Goal: Information Seeking & Learning: Compare options

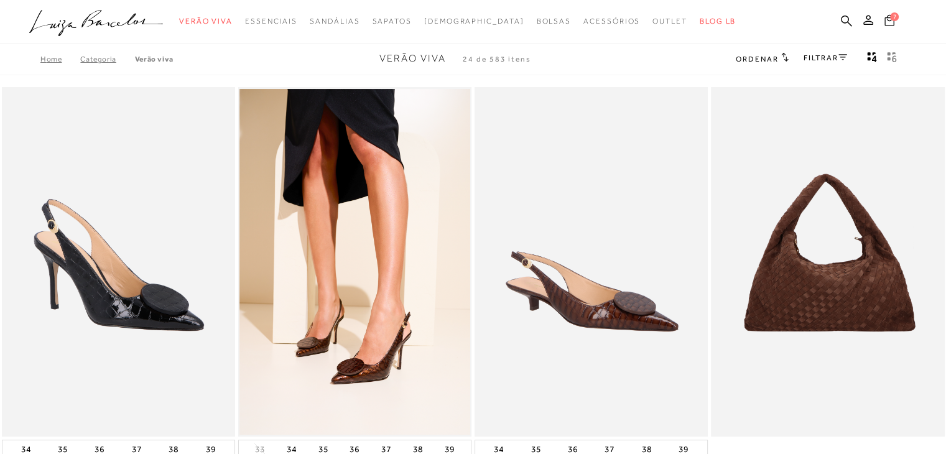
click at [892, 18] on span "7" at bounding box center [894, 16] width 9 height 9
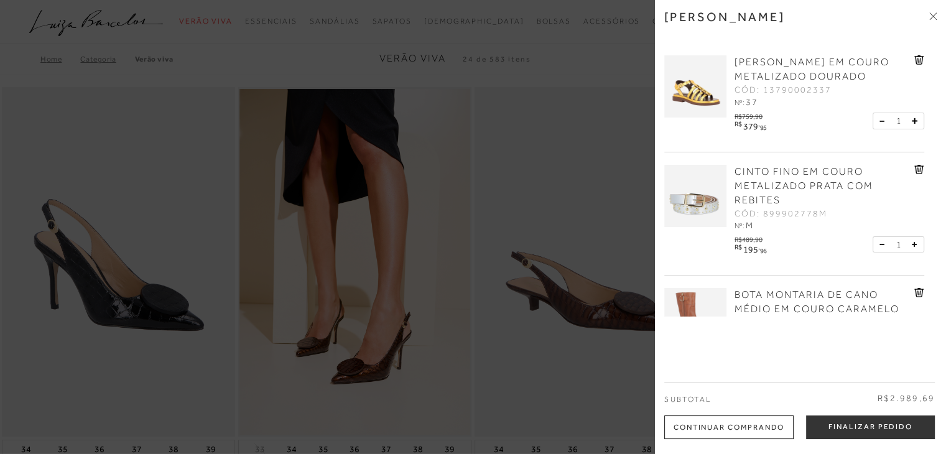
click at [523, 142] on div at bounding box center [473, 227] width 946 height 454
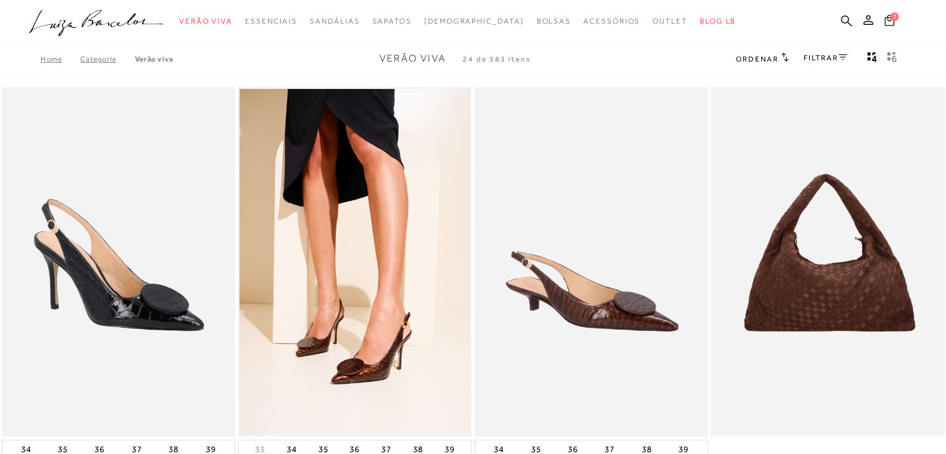
click at [892, 17] on span "7" at bounding box center [894, 16] width 9 height 9
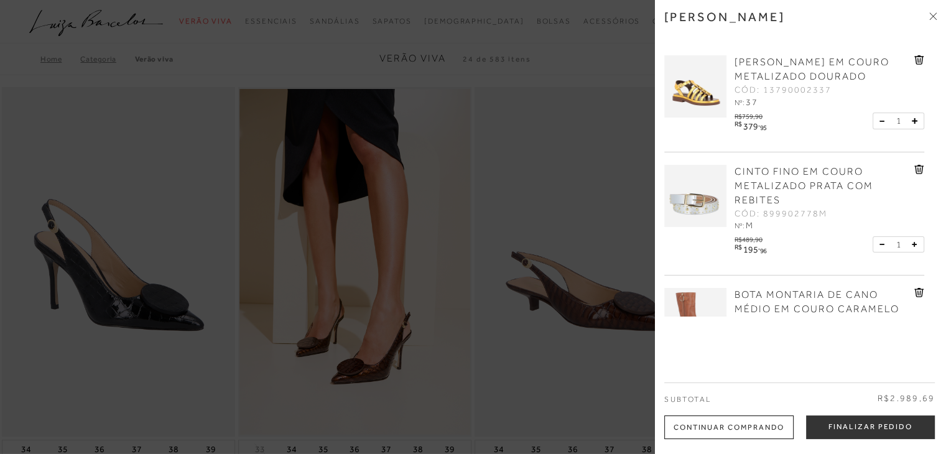
click at [935, 332] on div "[PERSON_NAME] [PERSON_NAME] EM COURO METALIZADO DOURADO CÓD: 13790002337 Nº: 37…" at bounding box center [800, 227] width 291 height 454
drag, startPoint x: 935, startPoint y: 332, endPoint x: 842, endPoint y: 414, distance: 124.3
click at [842, 414] on div "[PERSON_NAME] [PERSON_NAME] EM COURO METALIZADO DOURADO CÓD: 13790002337 Nº: 37…" at bounding box center [800, 227] width 291 height 454
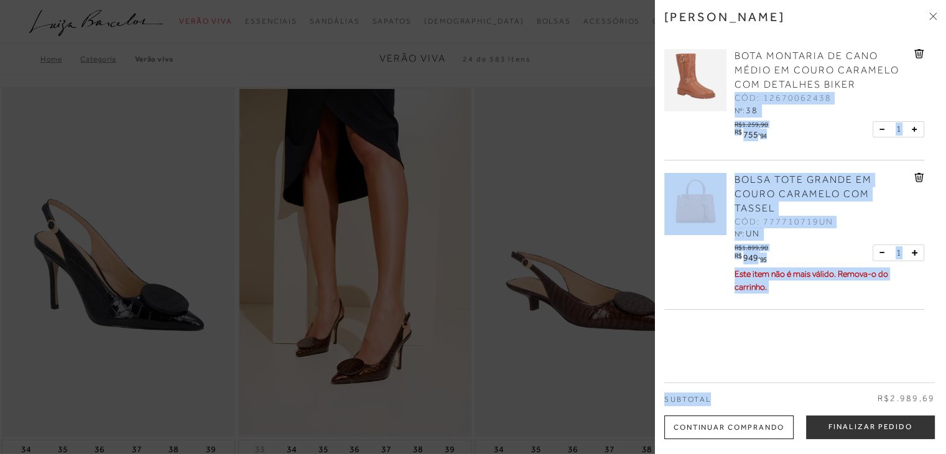
click at [933, 70] on div "[PERSON_NAME] EM COURO METALIZADO DOURADO CÓD: 13790002337 Nº: 37 R$759,90 R$" at bounding box center [800, 180] width 272 height 274
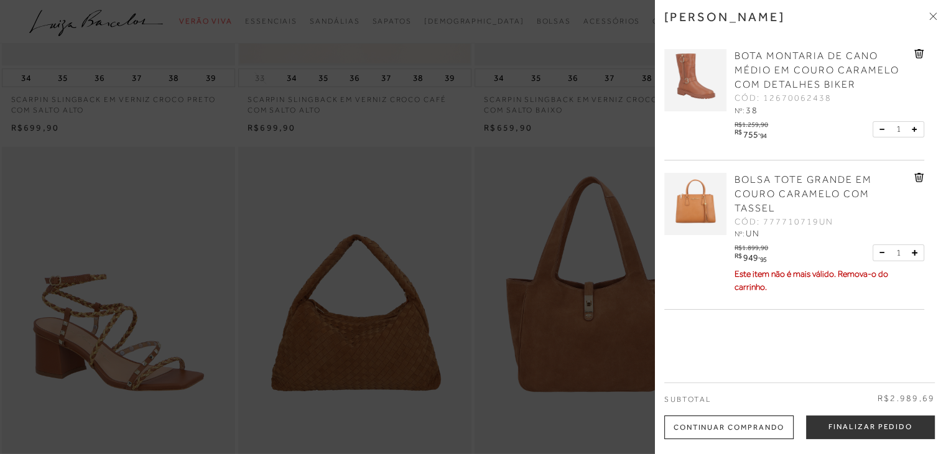
scroll to position [397, 0]
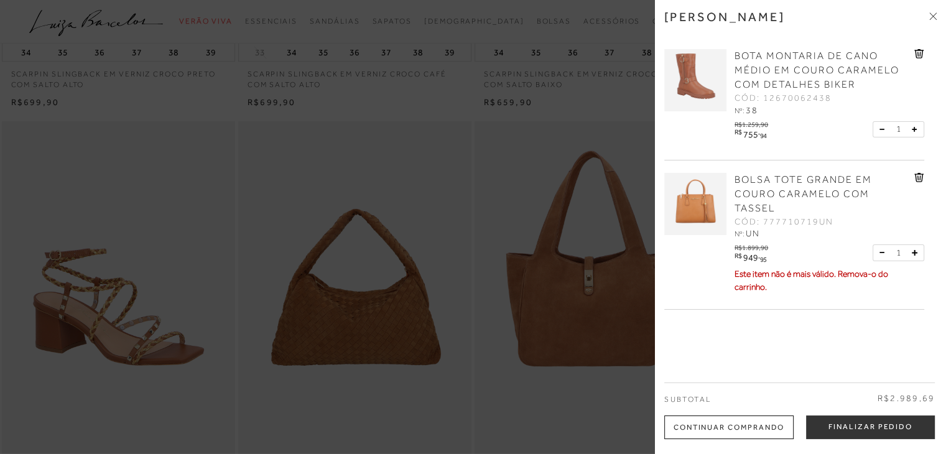
click at [945, 29] on div "[PERSON_NAME] [PERSON_NAME] EM COURO METALIZADO DOURADO CÓD: 13790002337 Nº: 37…" at bounding box center [800, 227] width 291 height 454
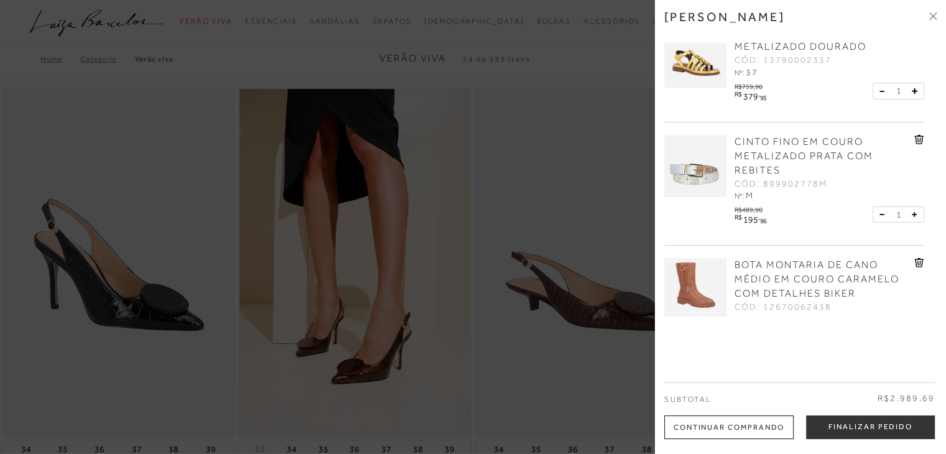
scroll to position [0, 0]
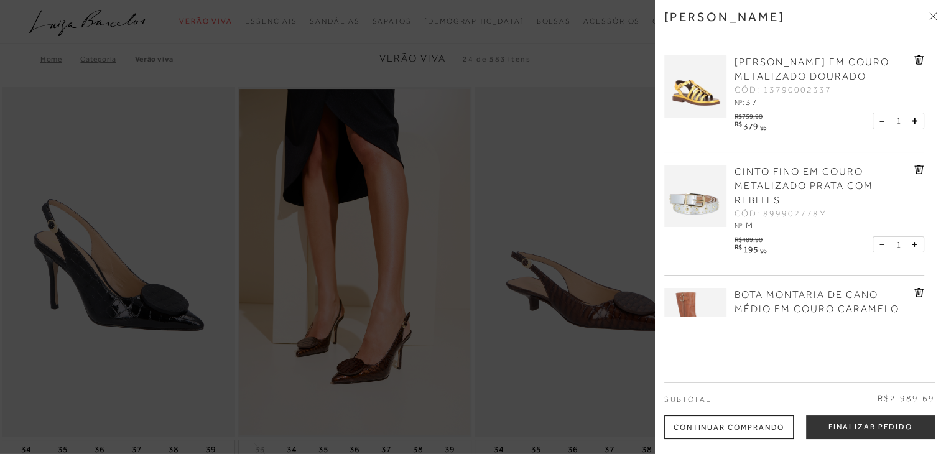
click at [918, 24] on div "[PERSON_NAME]" at bounding box center [800, 26] width 272 height 34
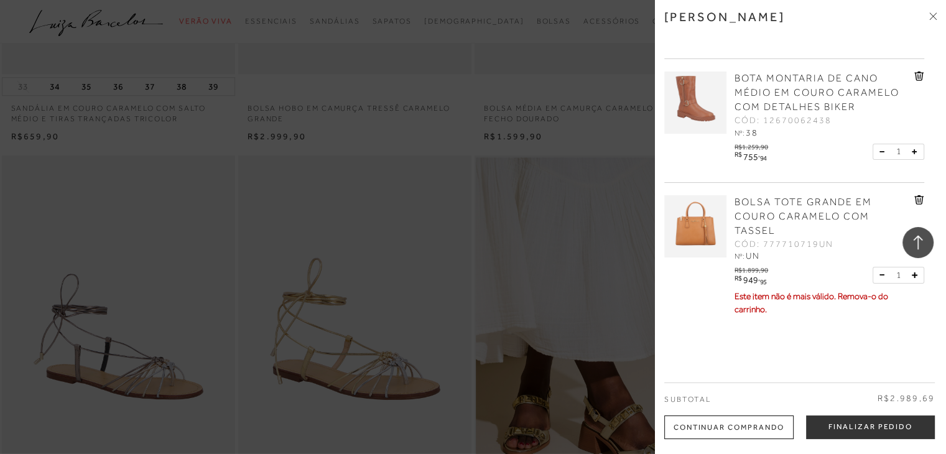
scroll to position [239, 0]
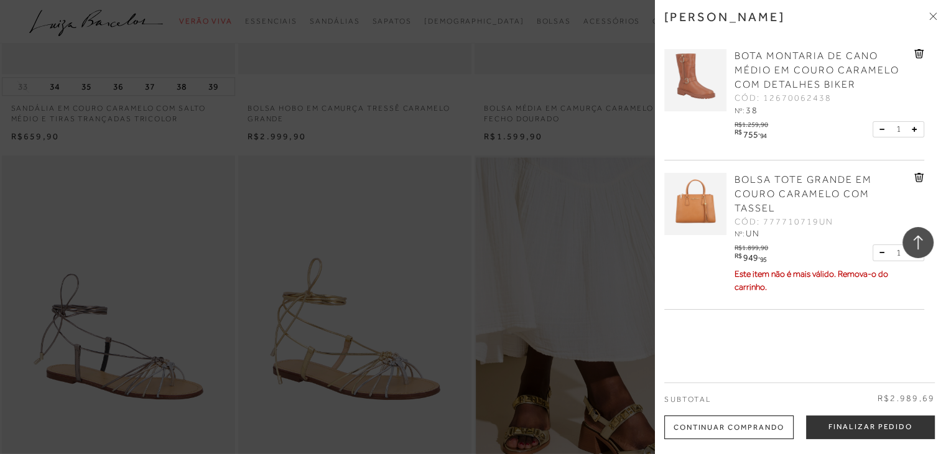
click at [933, 225] on div "[PERSON_NAME] EM COURO METALIZADO DOURADO CÓD: 13790002337 Nº: 37 R$759,90 R$" at bounding box center [800, 180] width 272 height 274
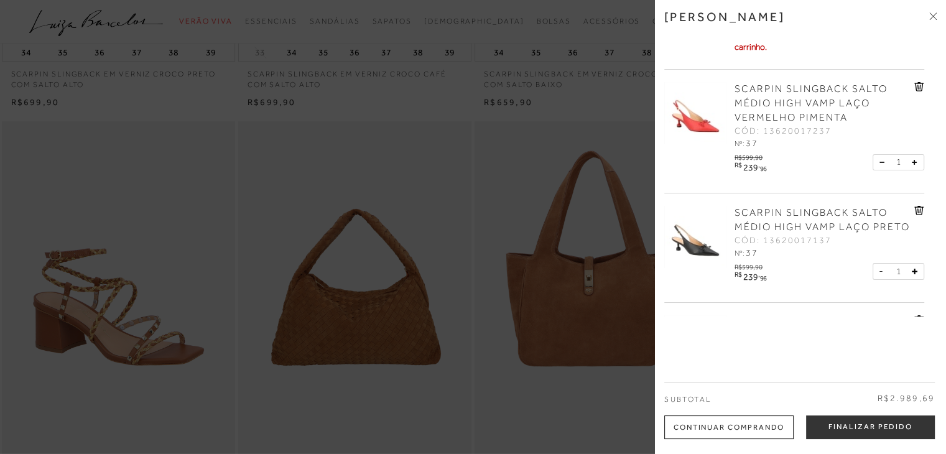
scroll to position [397, 0]
click at [416, 173] on div at bounding box center [473, 227] width 946 height 454
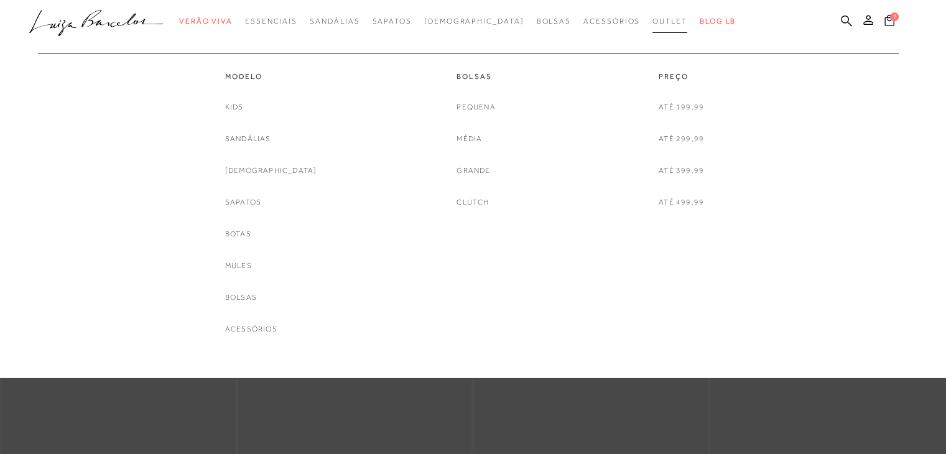
click at [653, 24] on span "Outlet" at bounding box center [670, 21] width 35 height 9
click at [261, 203] on link "Sapatos" at bounding box center [243, 202] width 36 height 13
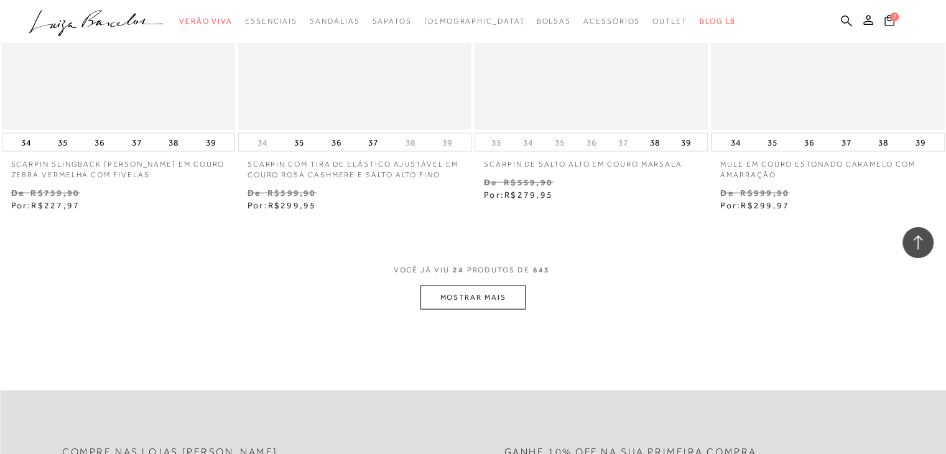
scroll to position [2490, 0]
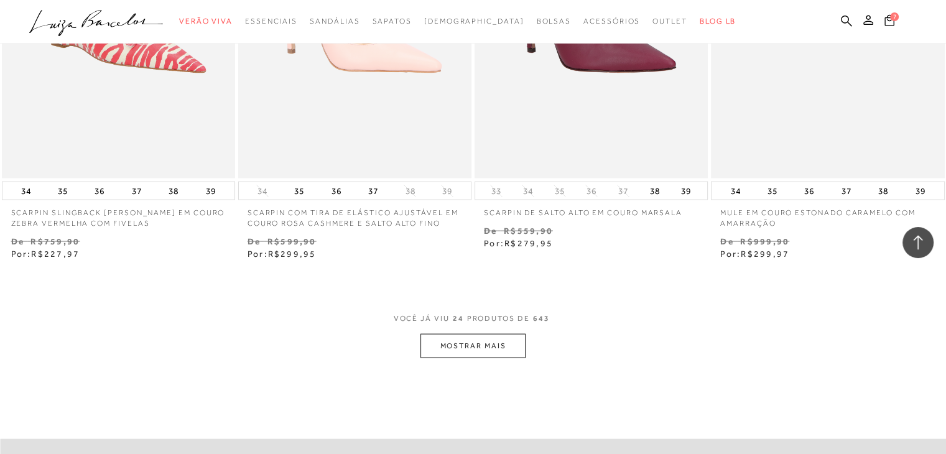
click at [458, 348] on button "MOSTRAR MAIS" at bounding box center [473, 346] width 105 height 24
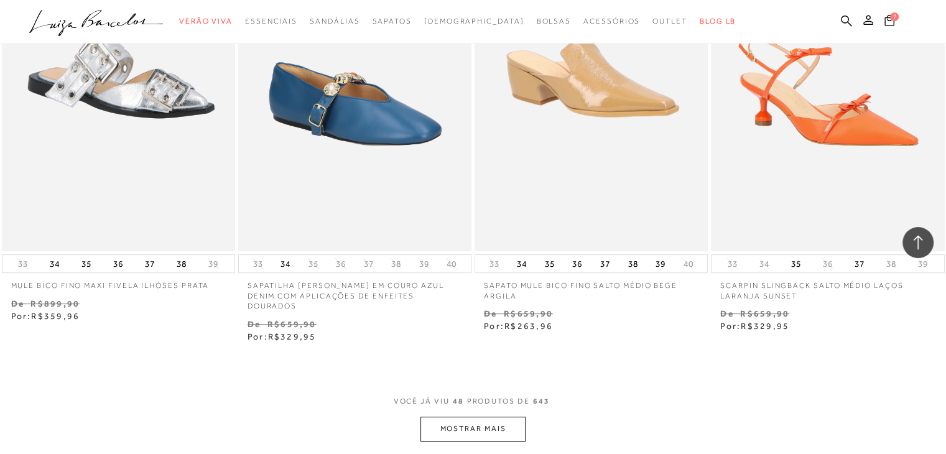
scroll to position [5077, 0]
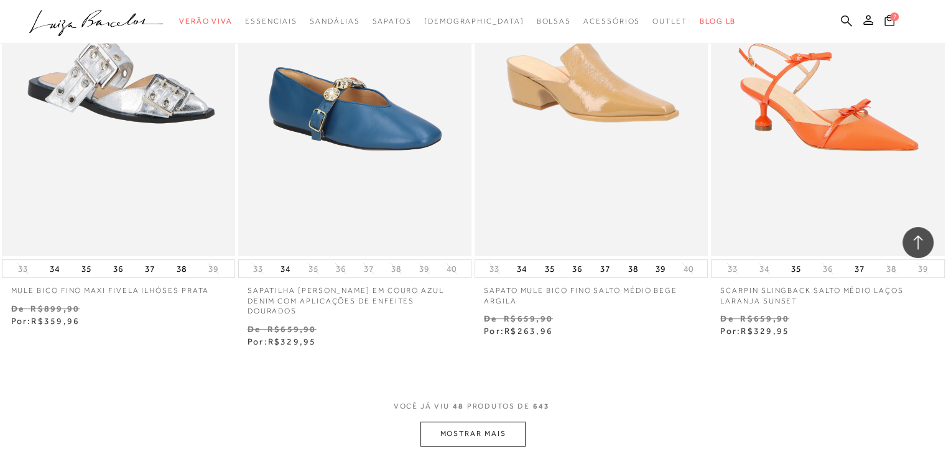
click at [466, 425] on button "MOSTRAR MAIS" at bounding box center [473, 434] width 105 height 24
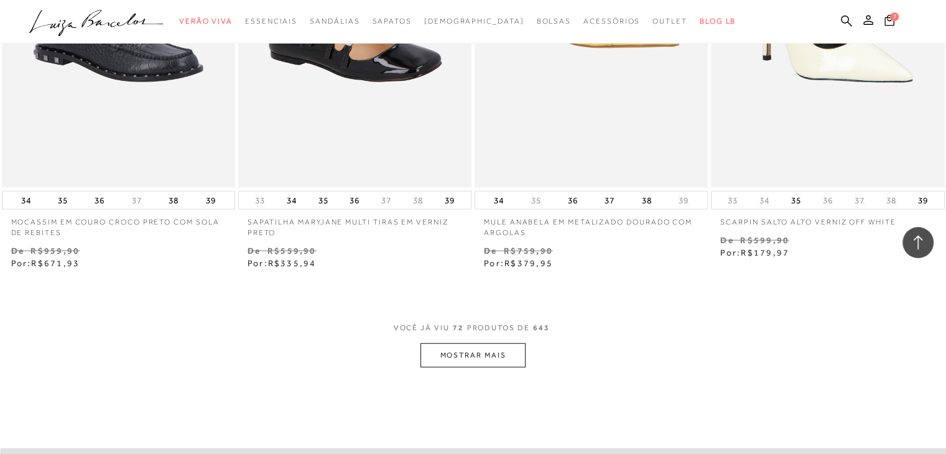
scroll to position [7815, 0]
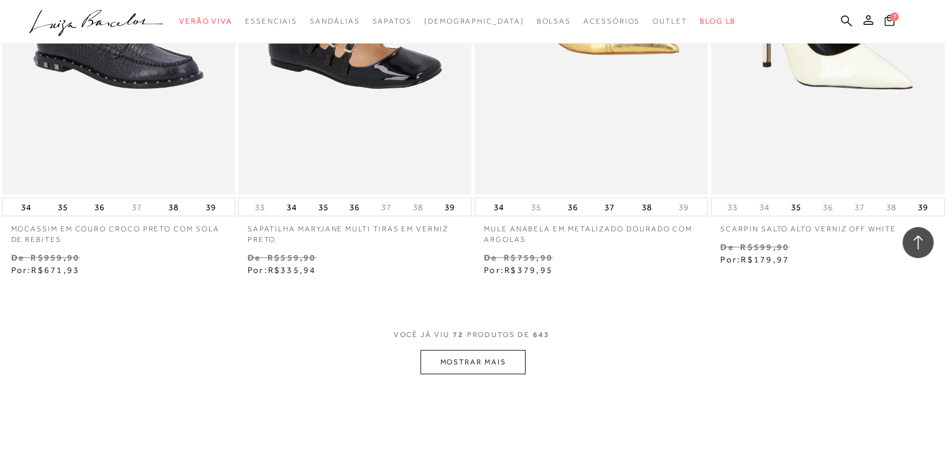
click at [472, 350] on button "MOSTRAR MAIS" at bounding box center [473, 362] width 105 height 24
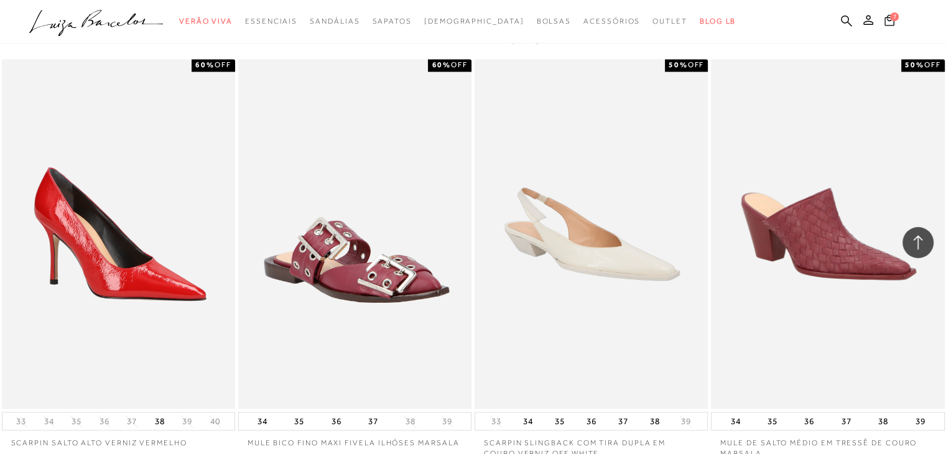
scroll to position [1793, 0]
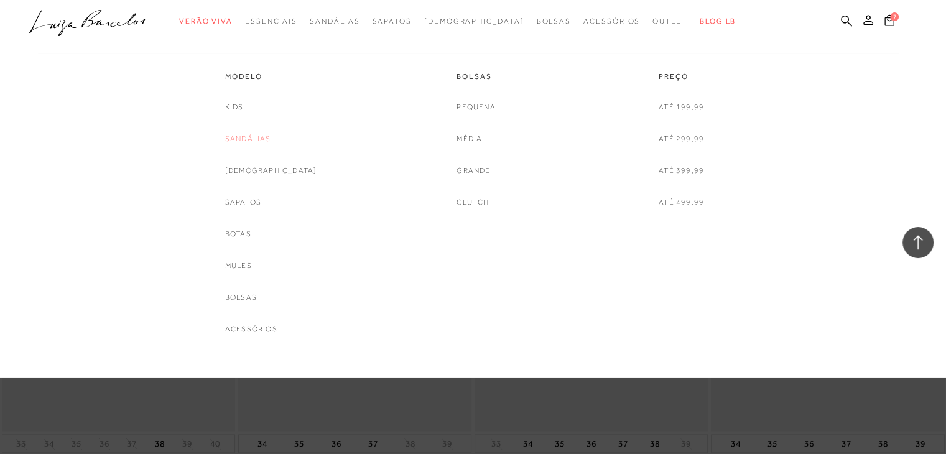
click at [271, 137] on link "Sandálias" at bounding box center [248, 139] width 46 height 13
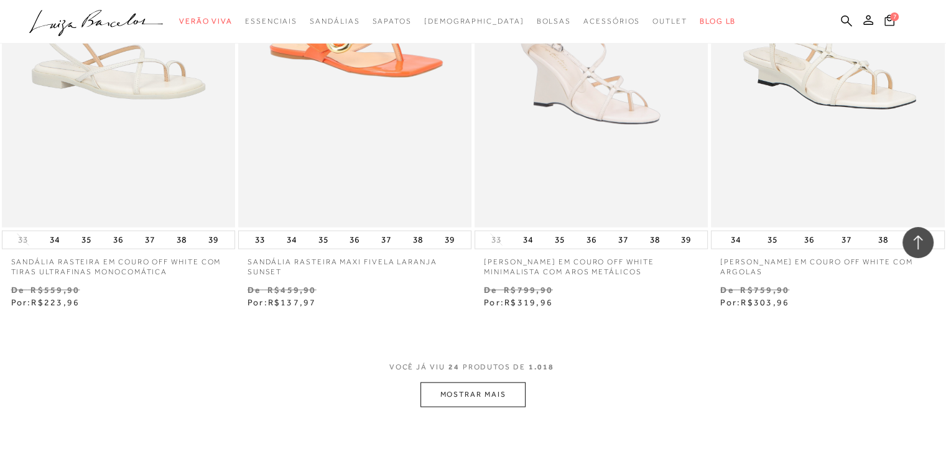
scroll to position [2439, 0]
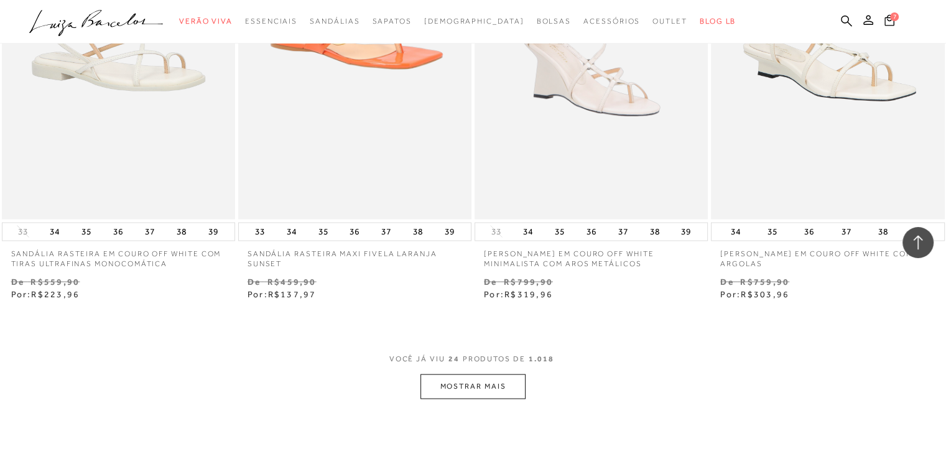
click at [467, 377] on button "MOSTRAR MAIS" at bounding box center [473, 386] width 105 height 24
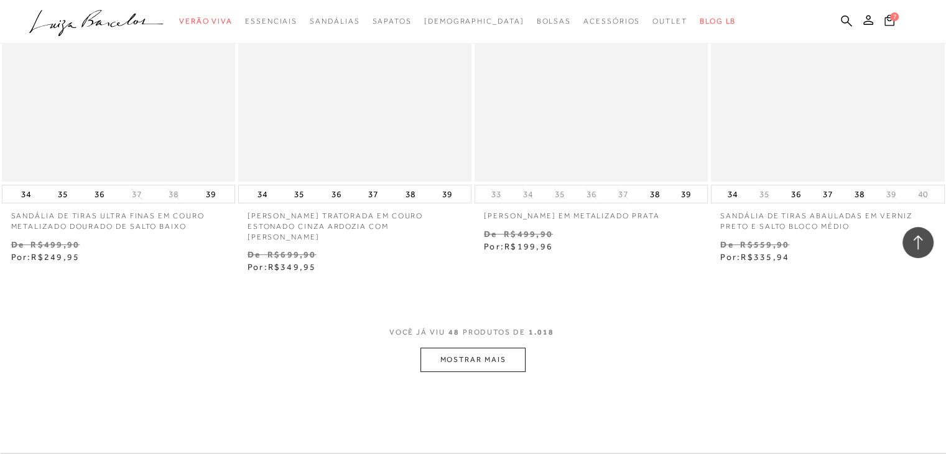
scroll to position [5151, 0]
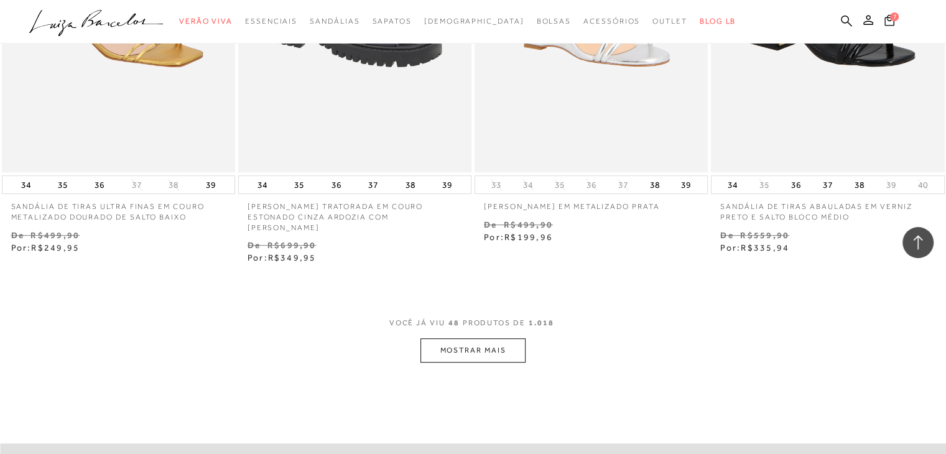
click at [488, 338] on button "MOSTRAR MAIS" at bounding box center [473, 350] width 105 height 24
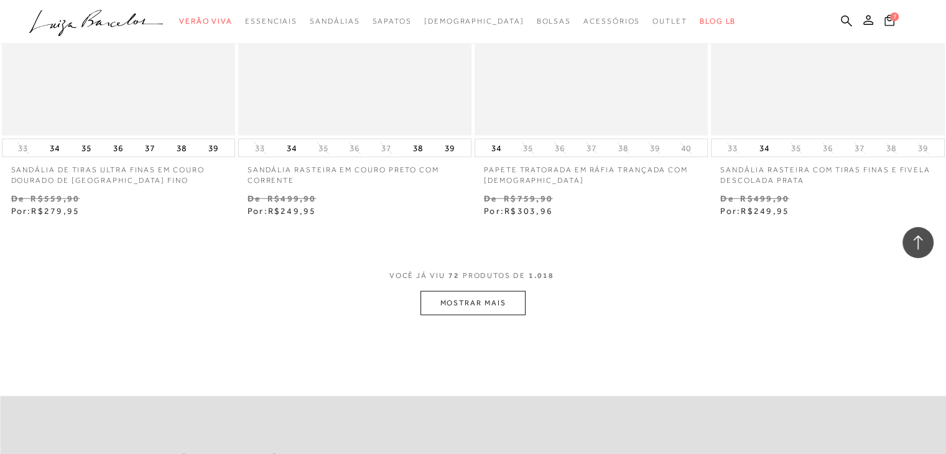
scroll to position [7888, 0]
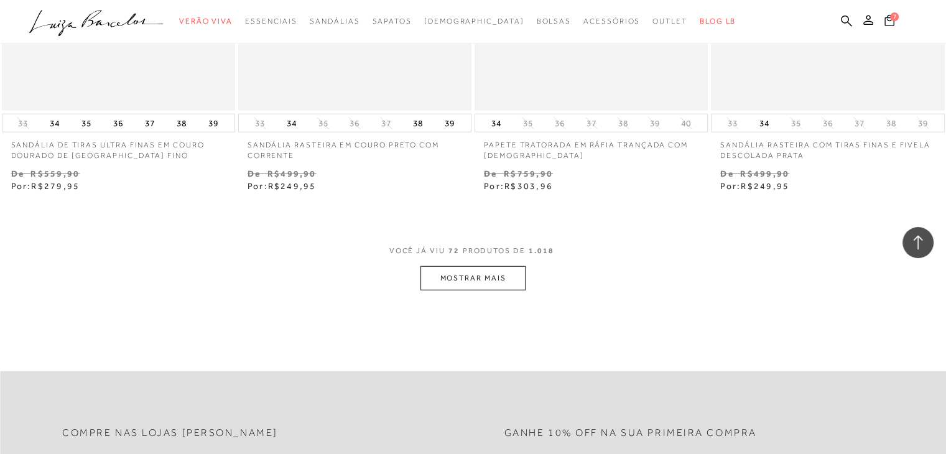
click at [473, 268] on button "MOSTRAR MAIS" at bounding box center [473, 278] width 105 height 24
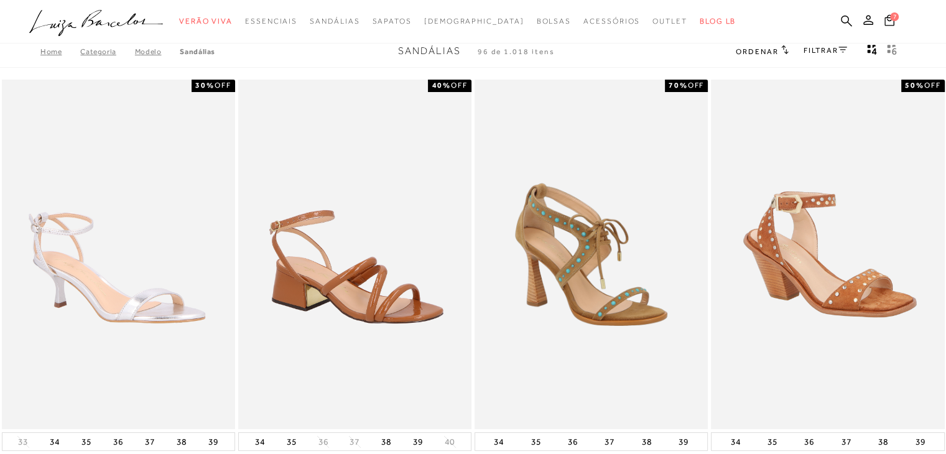
scroll to position [0, 0]
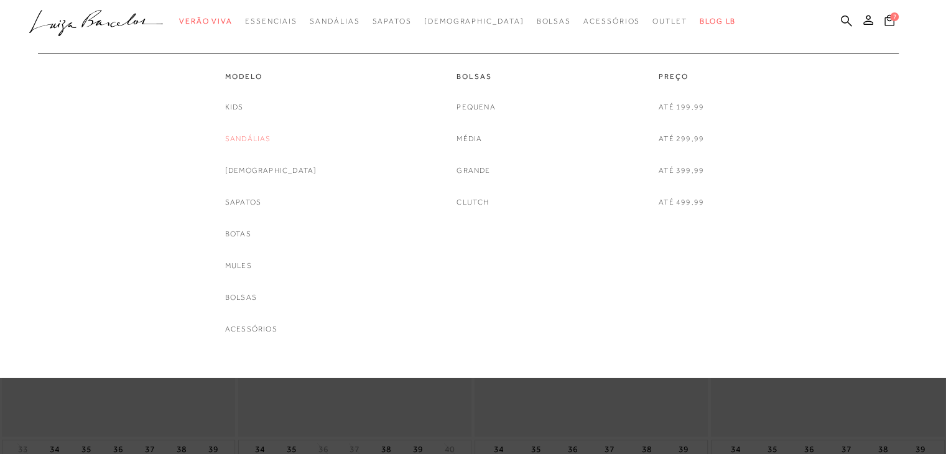
click at [254, 140] on link "Sandálias" at bounding box center [248, 139] width 46 height 13
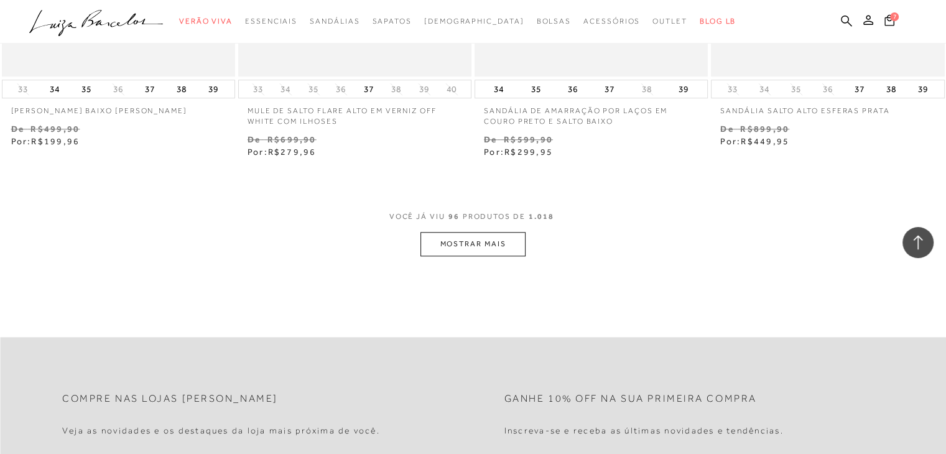
scroll to position [10625, 0]
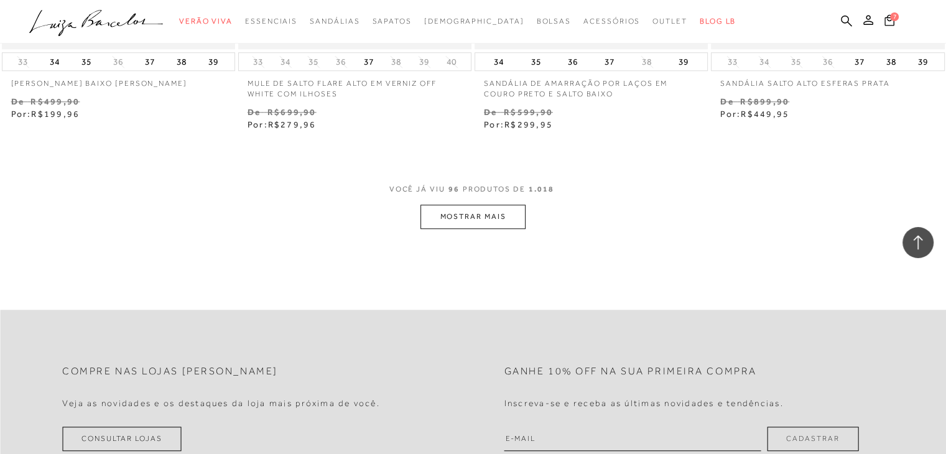
click at [493, 207] on button "MOSTRAR MAIS" at bounding box center [473, 217] width 105 height 24
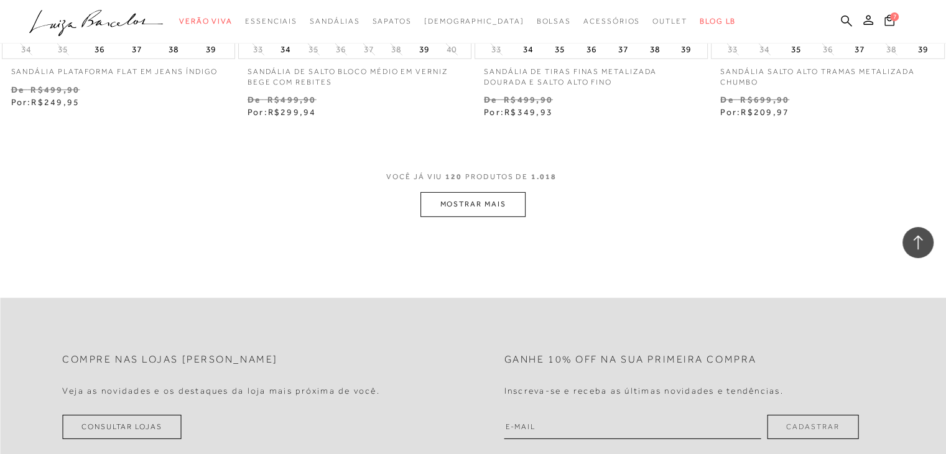
scroll to position [13313, 0]
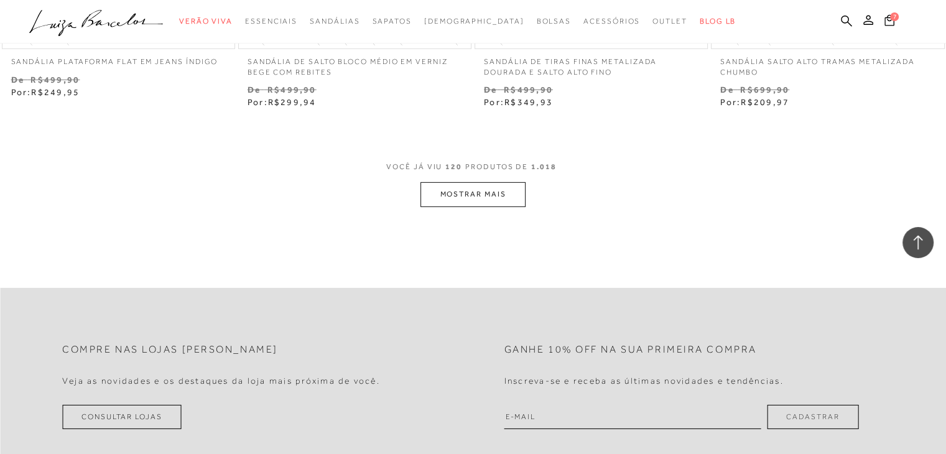
click at [471, 182] on button "MOSTRAR MAIS" at bounding box center [473, 194] width 105 height 24
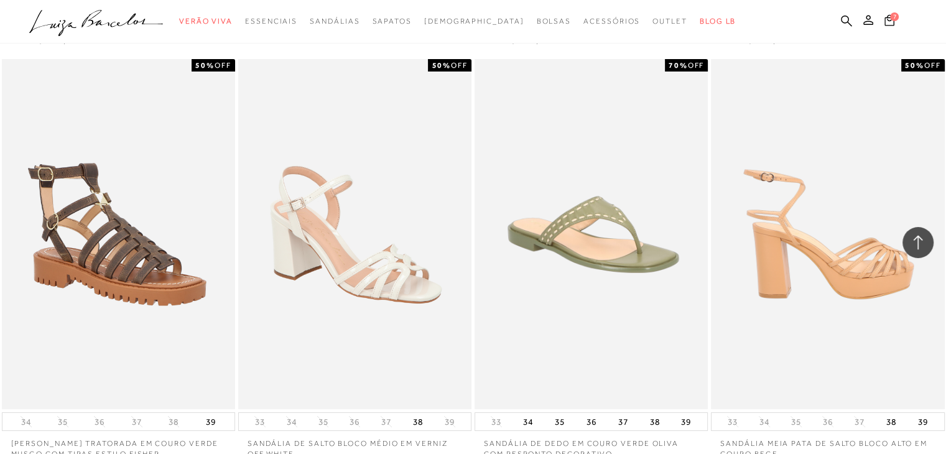
scroll to position [13736, 0]
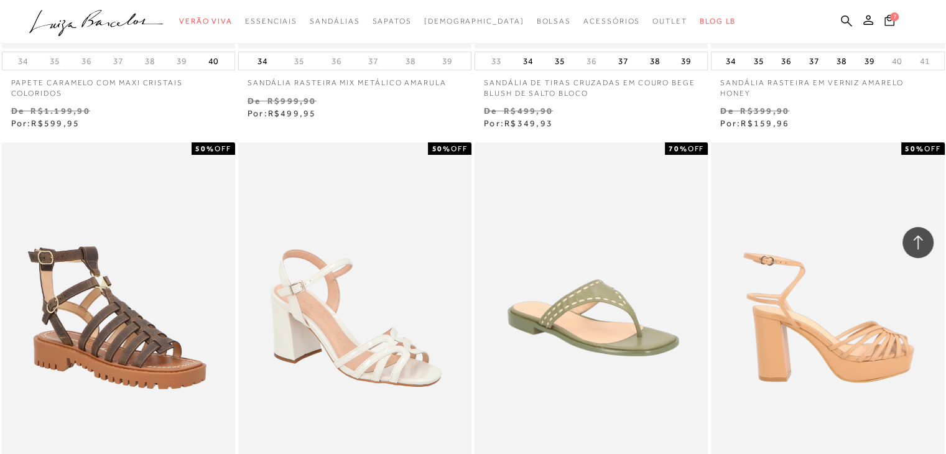
click at [877, 329] on img at bounding box center [828, 317] width 232 height 350
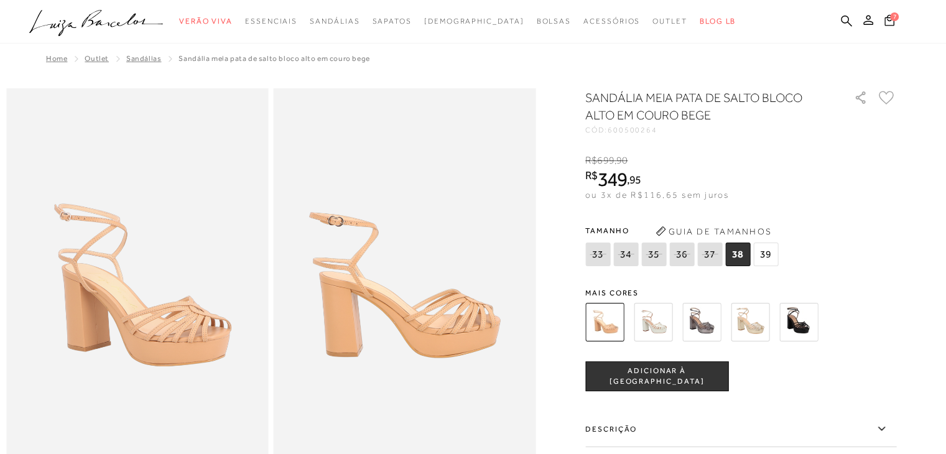
click at [805, 326] on img at bounding box center [798, 322] width 39 height 39
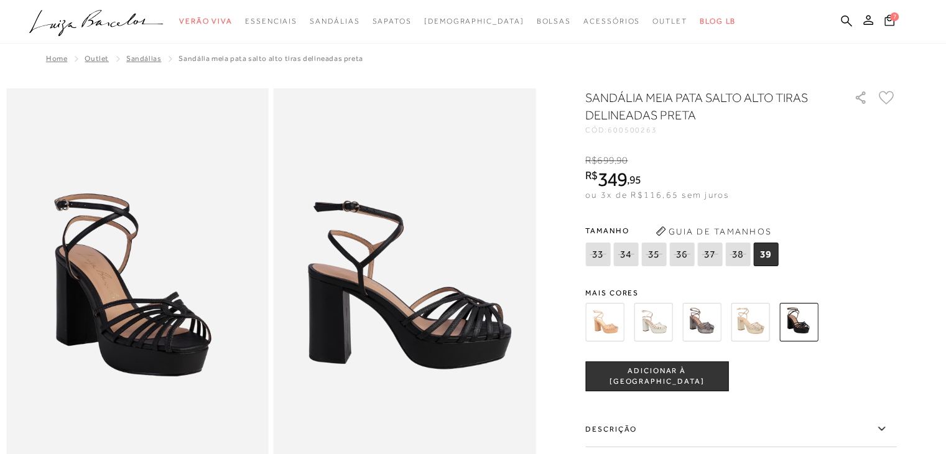
click at [663, 335] on img at bounding box center [653, 322] width 39 height 39
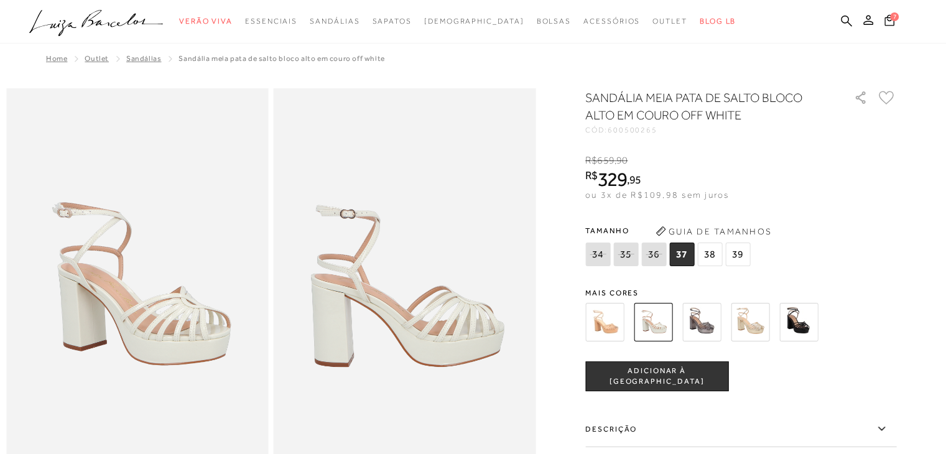
click at [802, 324] on img at bounding box center [798, 322] width 39 height 39
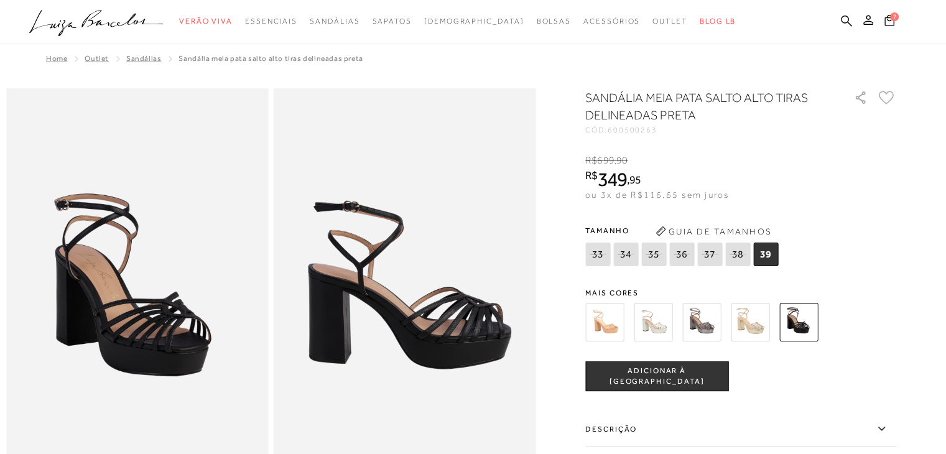
scroll to position [25, 0]
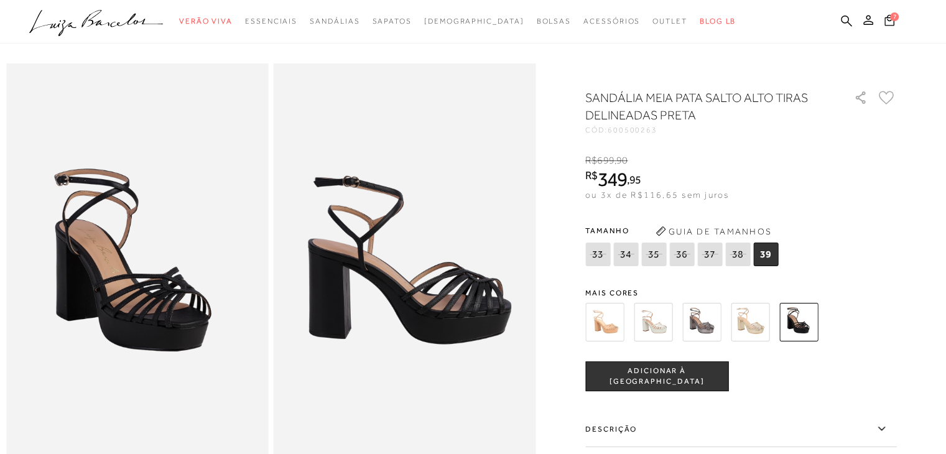
click at [707, 261] on span "37" at bounding box center [709, 255] width 25 height 24
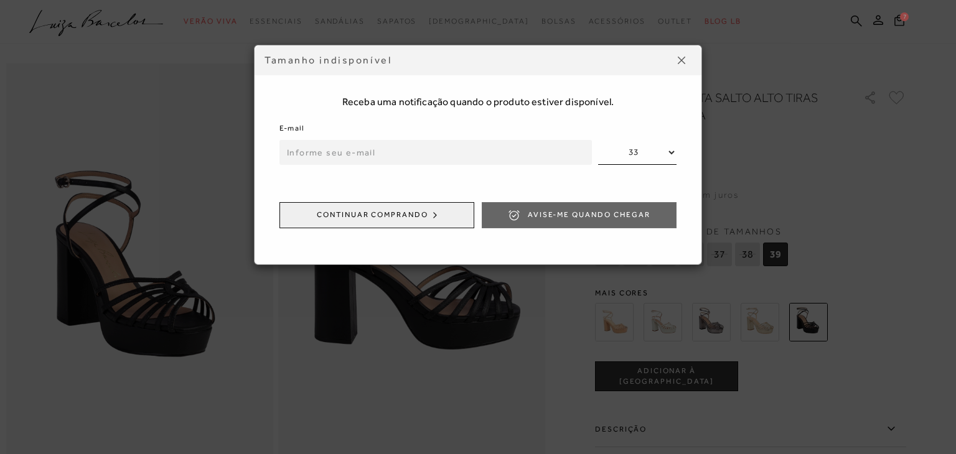
click at [686, 61] on button at bounding box center [681, 60] width 20 height 20
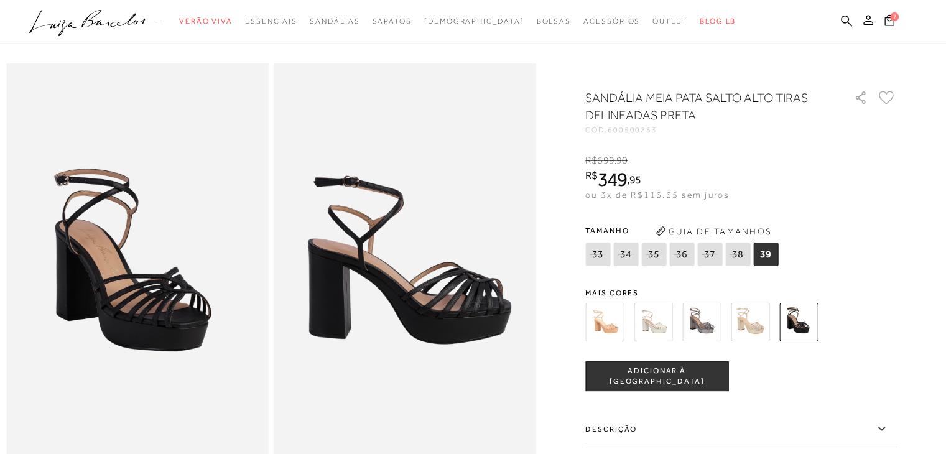
click at [757, 322] on img at bounding box center [750, 322] width 39 height 39
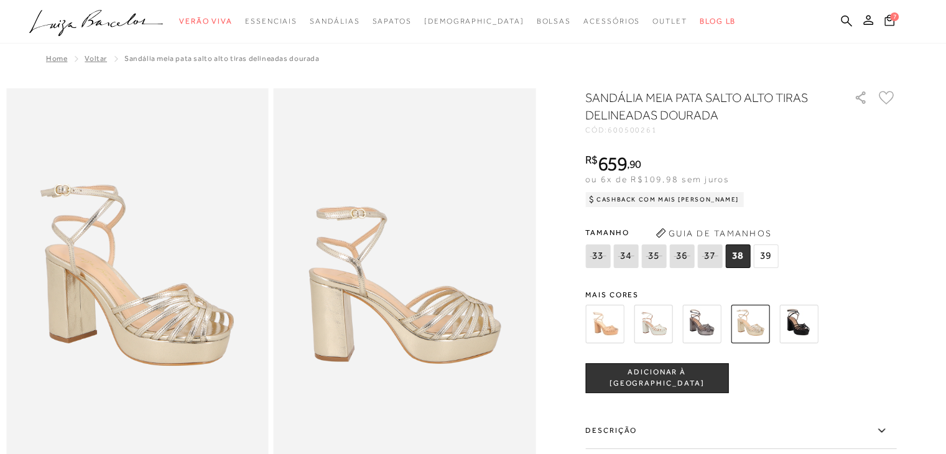
click at [710, 258] on icon at bounding box center [709, 256] width 17 height 16
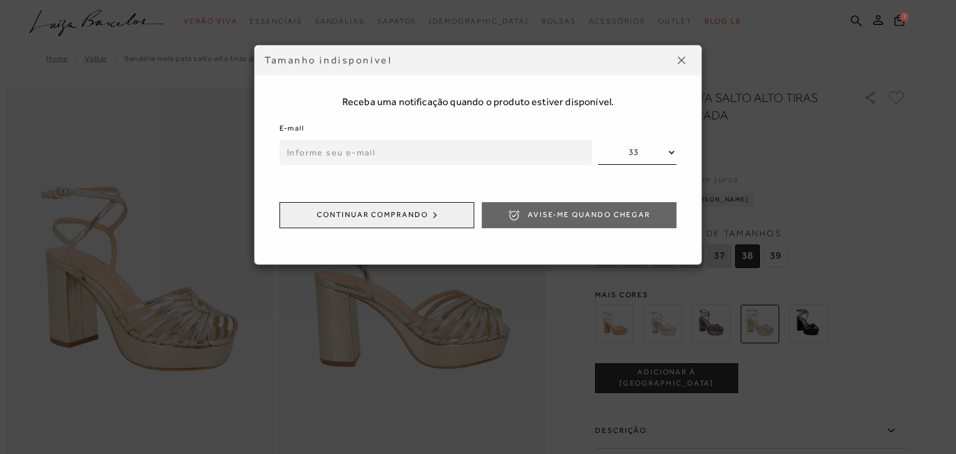
click at [681, 60] on img at bounding box center [680, 60] width 7 height 7
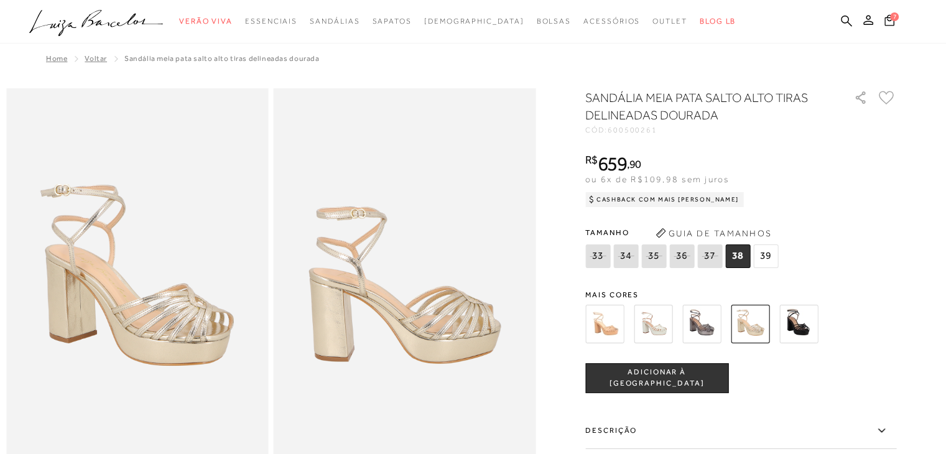
click at [657, 320] on img at bounding box center [653, 324] width 39 height 39
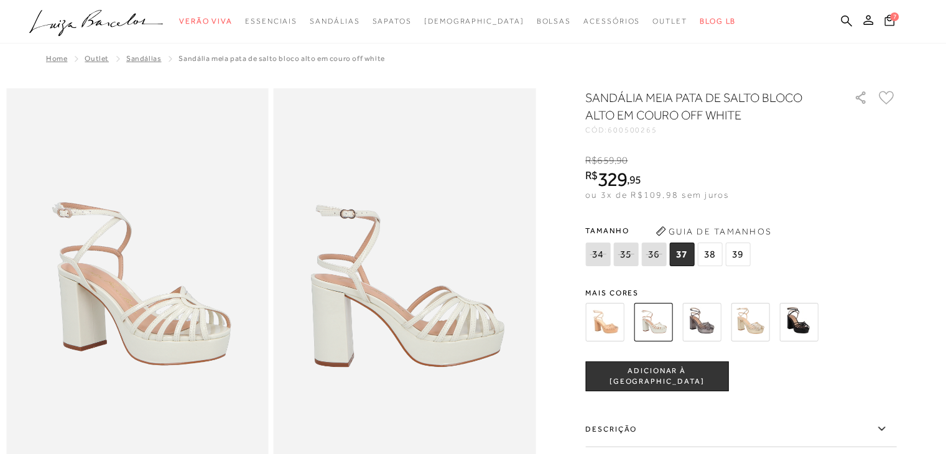
click at [618, 314] on img at bounding box center [604, 322] width 39 height 39
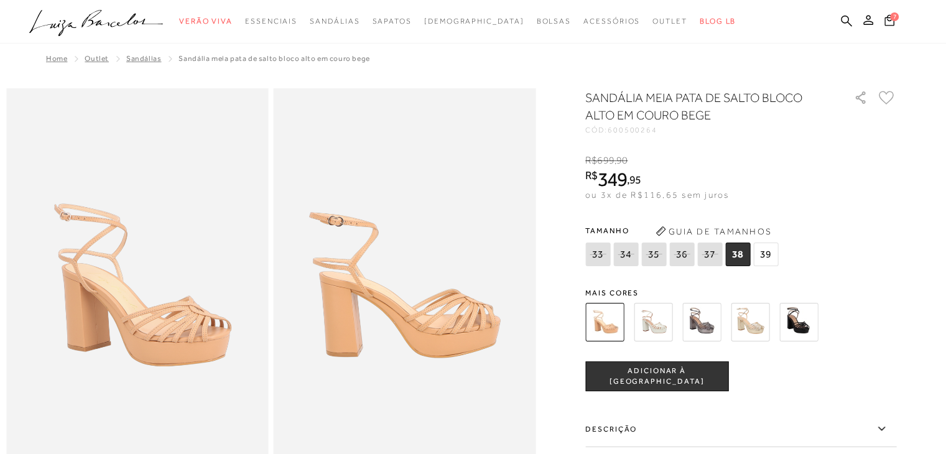
click at [657, 309] on img at bounding box center [653, 322] width 39 height 39
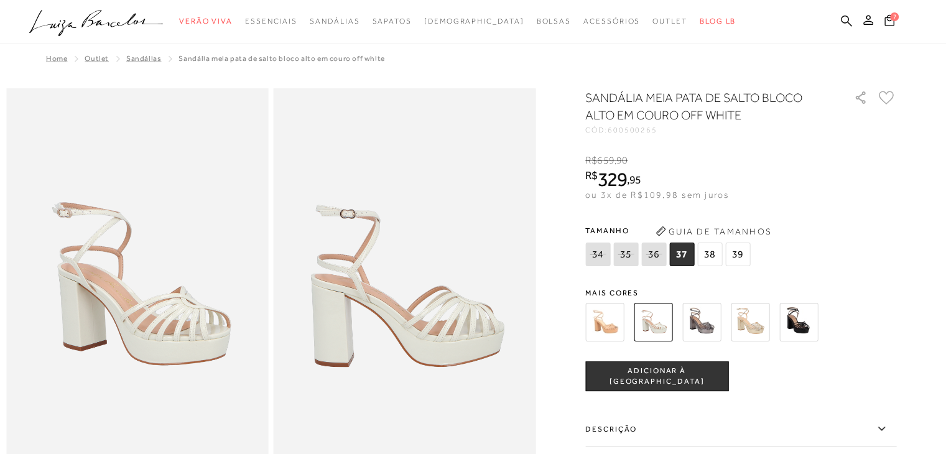
click at [700, 317] on img at bounding box center [701, 322] width 39 height 39
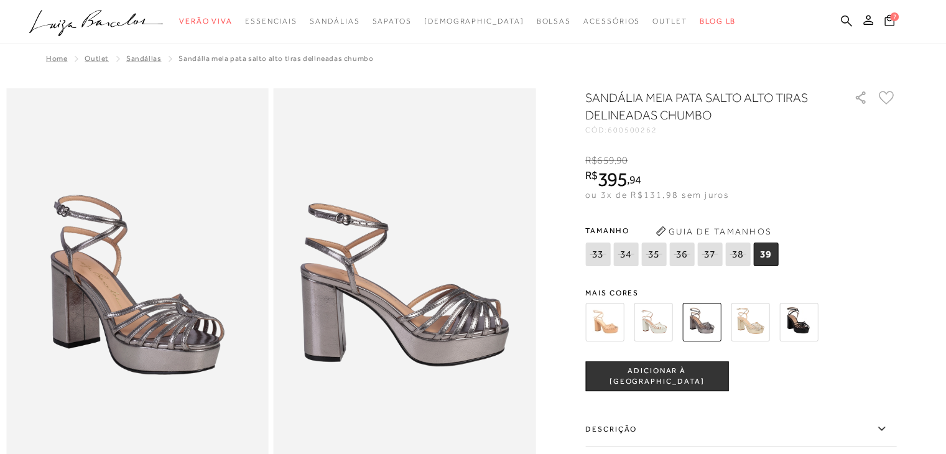
click at [661, 315] on img at bounding box center [653, 322] width 39 height 39
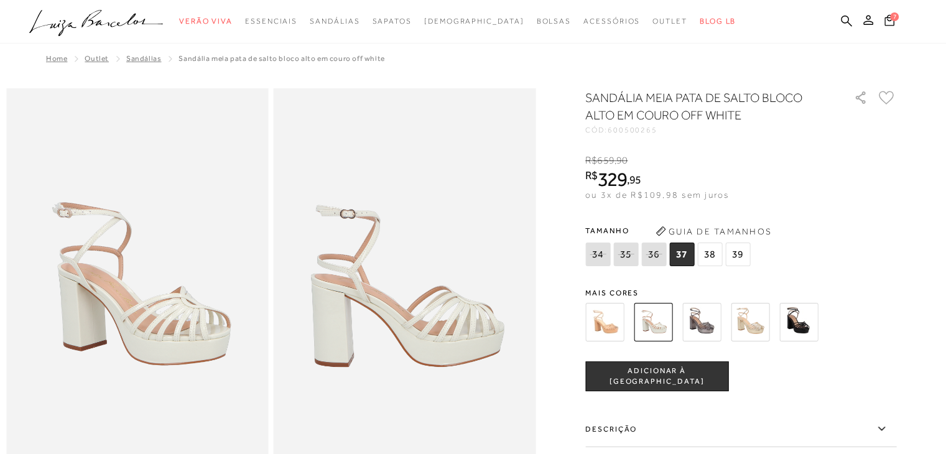
click at [801, 308] on img at bounding box center [798, 322] width 39 height 39
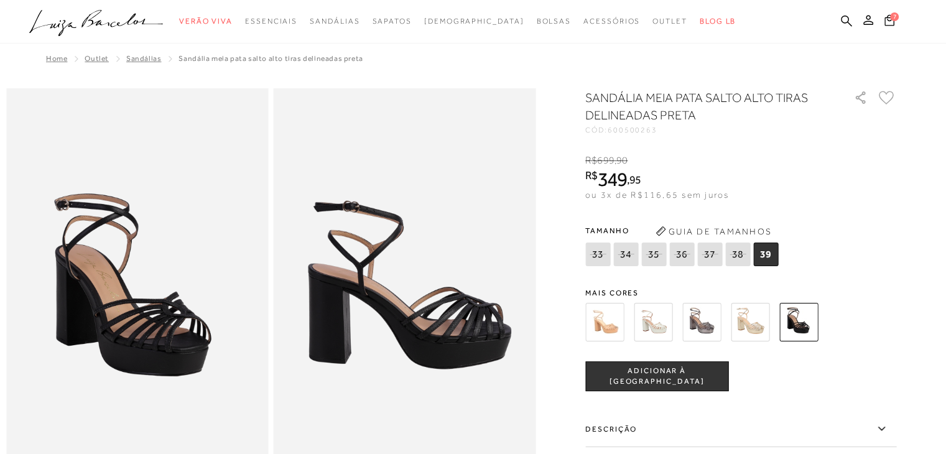
click at [712, 259] on icon at bounding box center [709, 254] width 17 height 16
select select
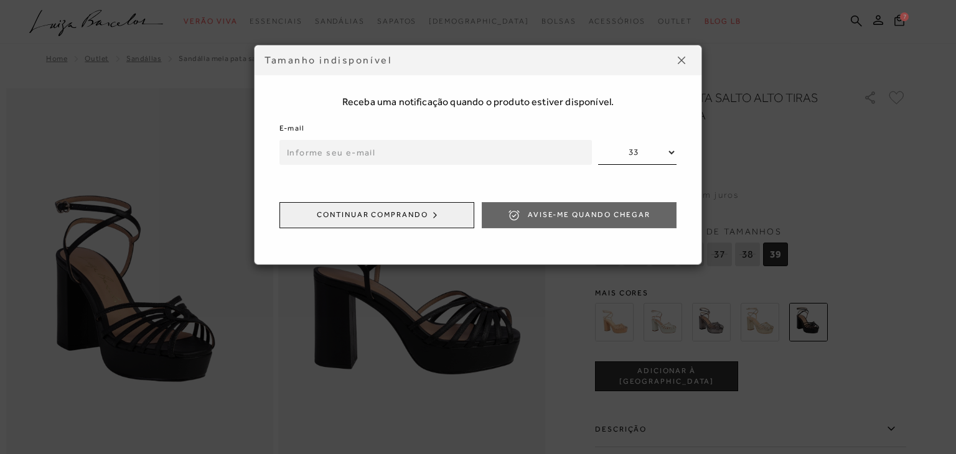
click at [351, 146] on input "email" at bounding box center [435, 152] width 312 height 25
type input "[EMAIL_ADDRESS][DOMAIN_NAME]"
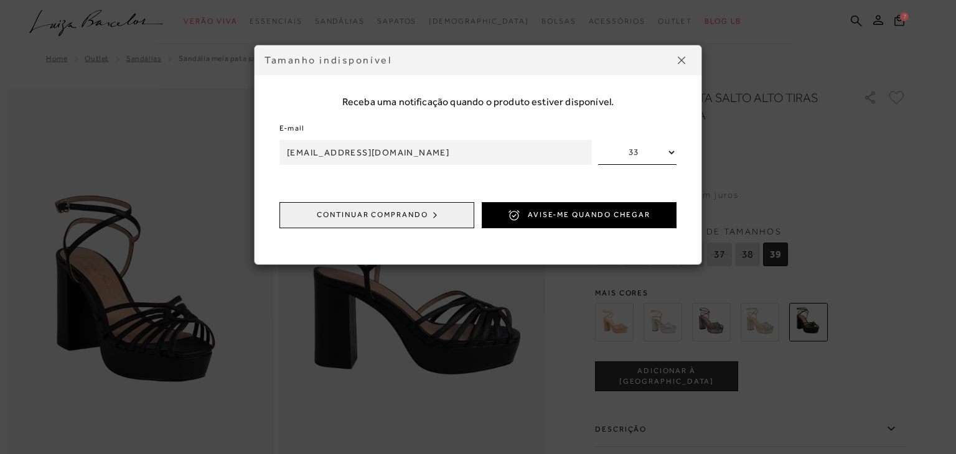
click at [398, 208] on button "Continuar comprando" at bounding box center [376, 215] width 195 height 26
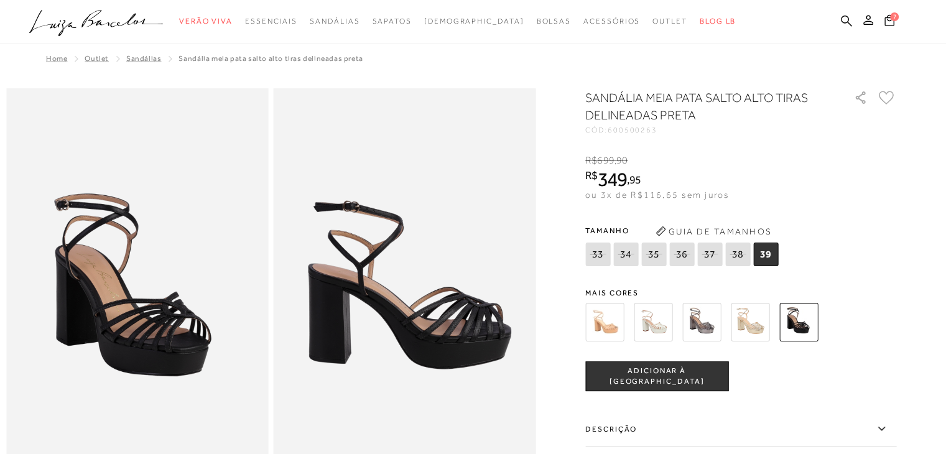
click at [658, 325] on img at bounding box center [653, 322] width 39 height 39
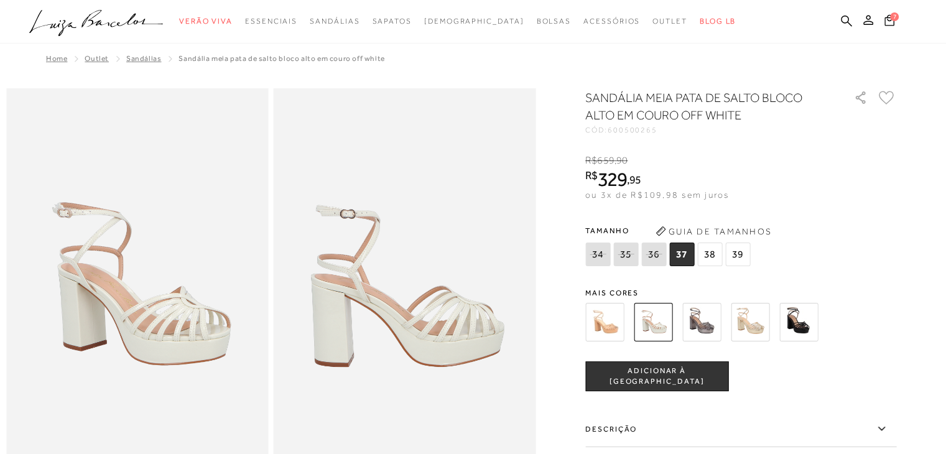
click at [610, 325] on img at bounding box center [604, 322] width 39 height 39
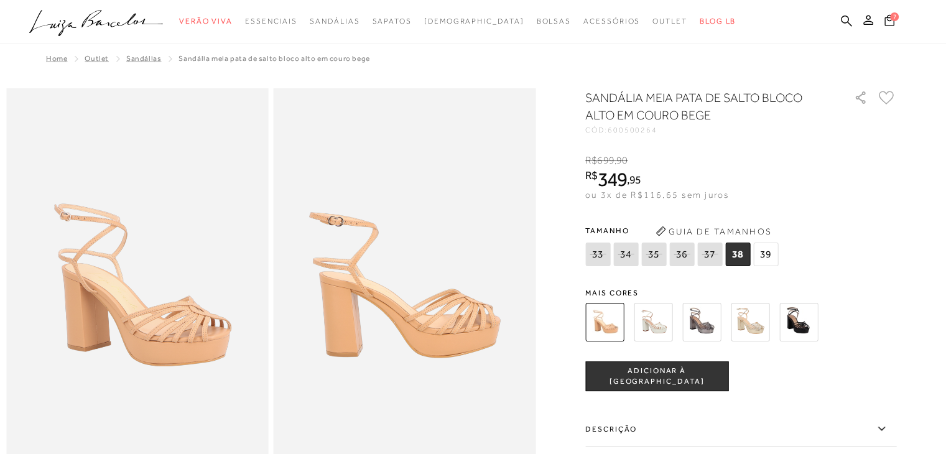
click at [657, 321] on img at bounding box center [653, 322] width 39 height 39
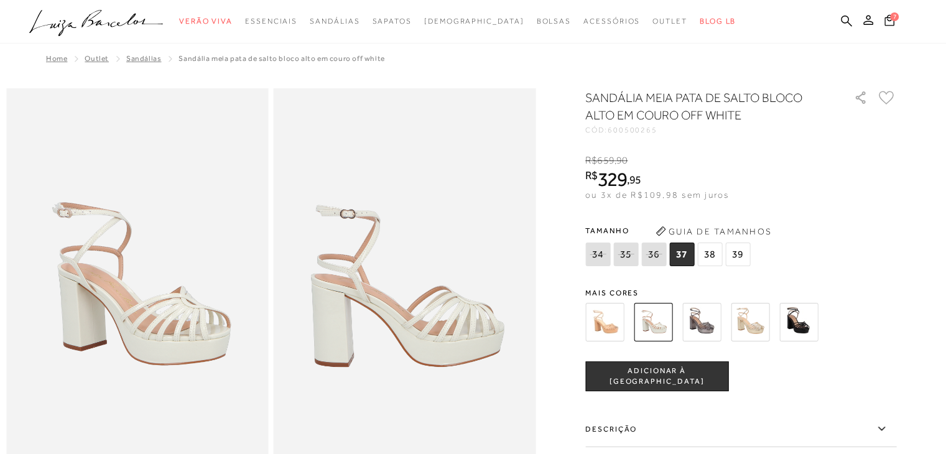
click at [888, 430] on icon at bounding box center [881, 429] width 15 height 16
click at [0, 0] on input "Descrição" at bounding box center [0, 0] width 0 height 0
click at [888, 430] on icon at bounding box center [881, 429] width 15 height 16
click at [0, 0] on input "Descrição" at bounding box center [0, 0] width 0 height 0
click at [888, 430] on icon at bounding box center [881, 429] width 15 height 16
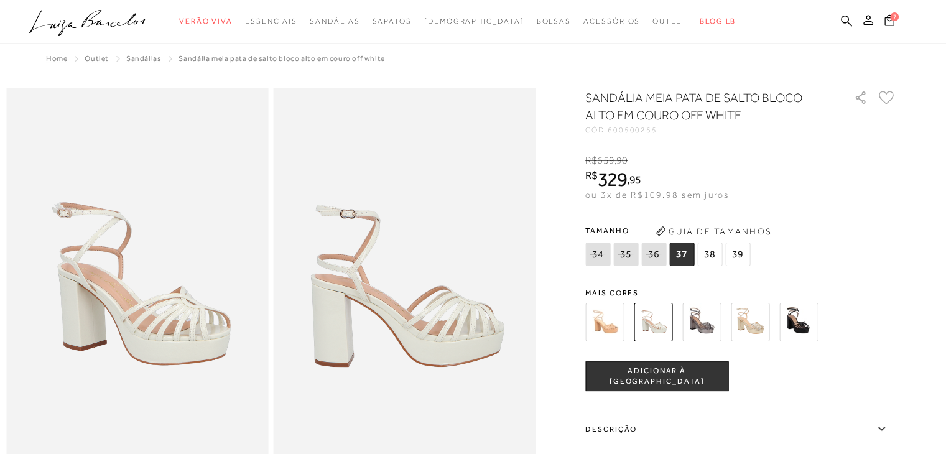
click at [0, 0] on input "Descrição" at bounding box center [0, 0] width 0 height 0
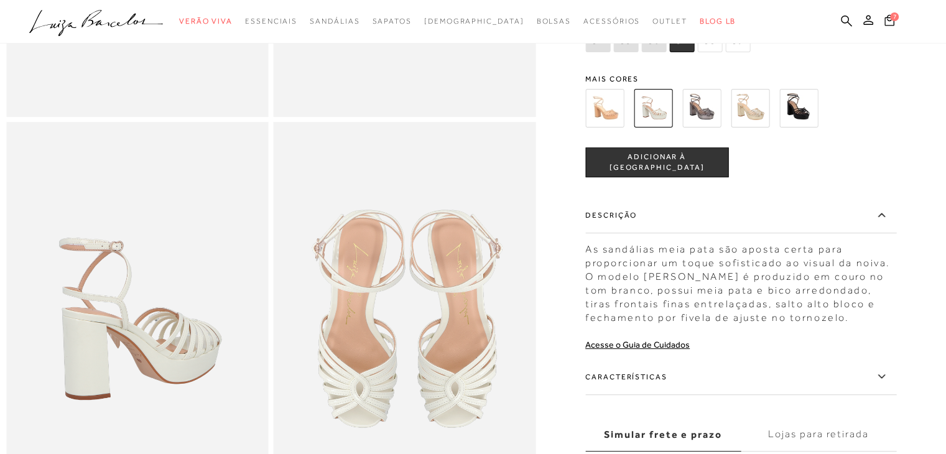
scroll to position [396, 0]
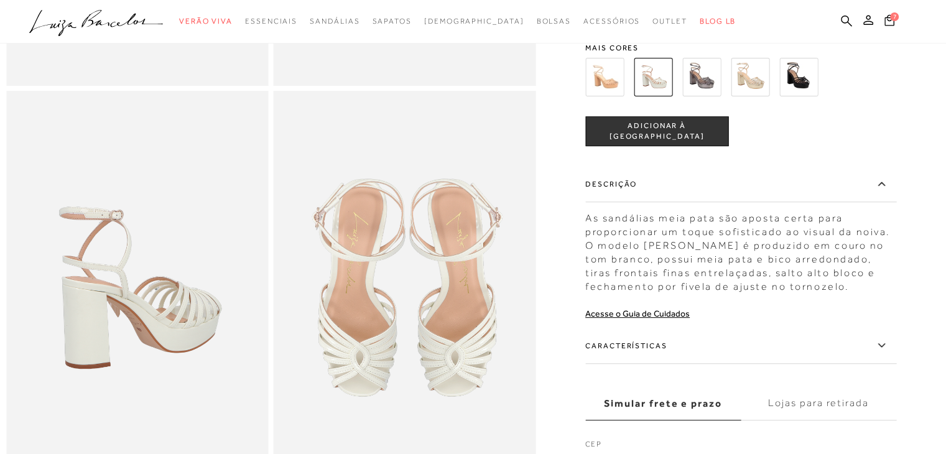
click at [885, 347] on icon at bounding box center [881, 345] width 7 height 4
click at [0, 0] on input "Características" at bounding box center [0, 0] width 0 height 0
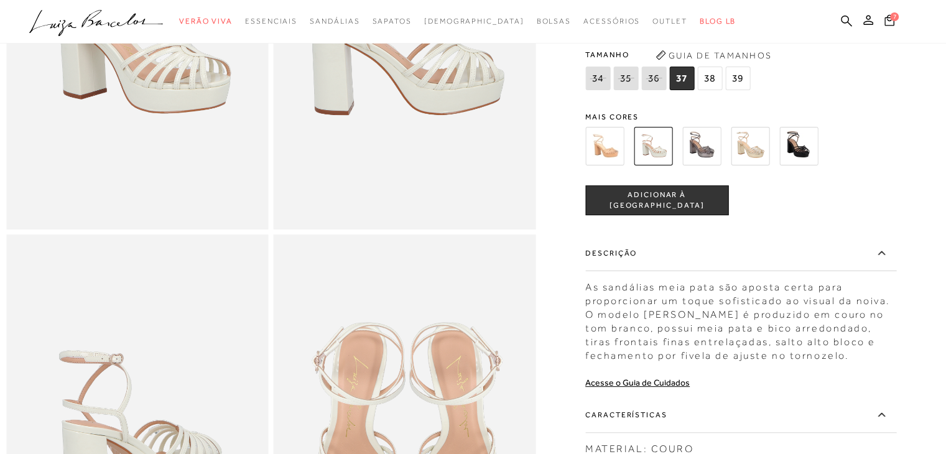
scroll to position [228, 0]
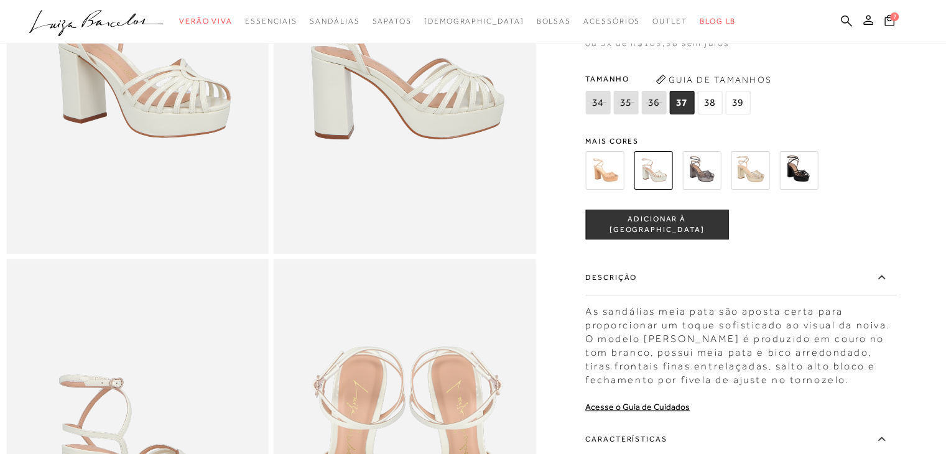
click at [610, 187] on img at bounding box center [604, 170] width 39 height 39
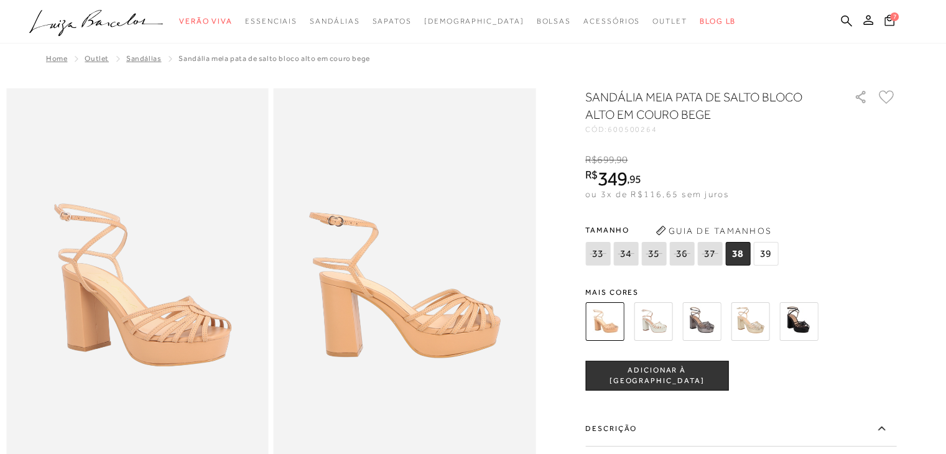
click at [754, 324] on img at bounding box center [750, 321] width 39 height 39
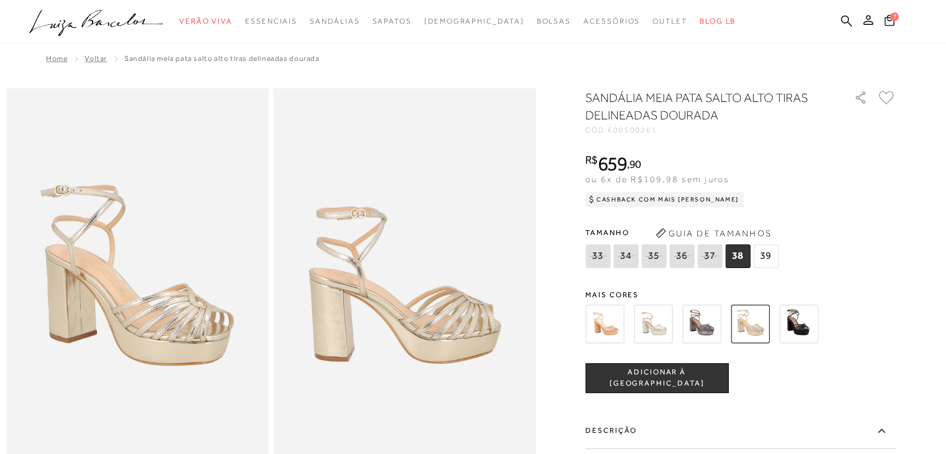
click at [602, 319] on img at bounding box center [604, 324] width 39 height 39
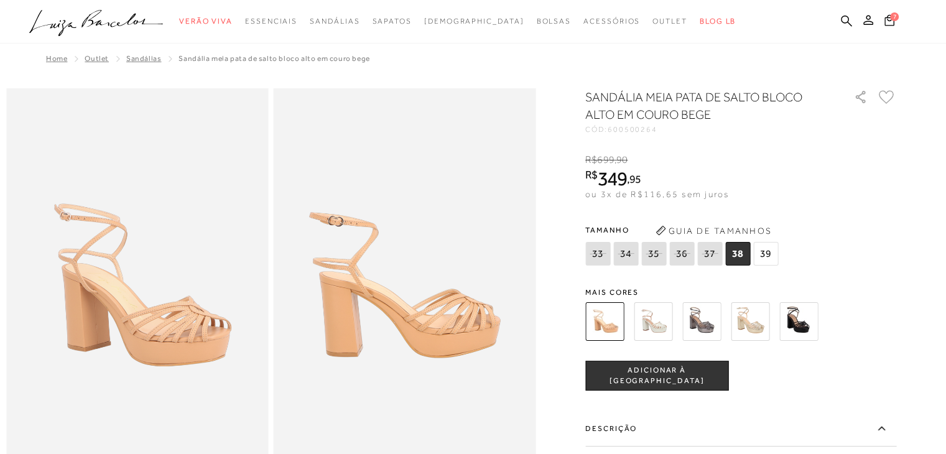
click at [654, 322] on img at bounding box center [653, 321] width 39 height 39
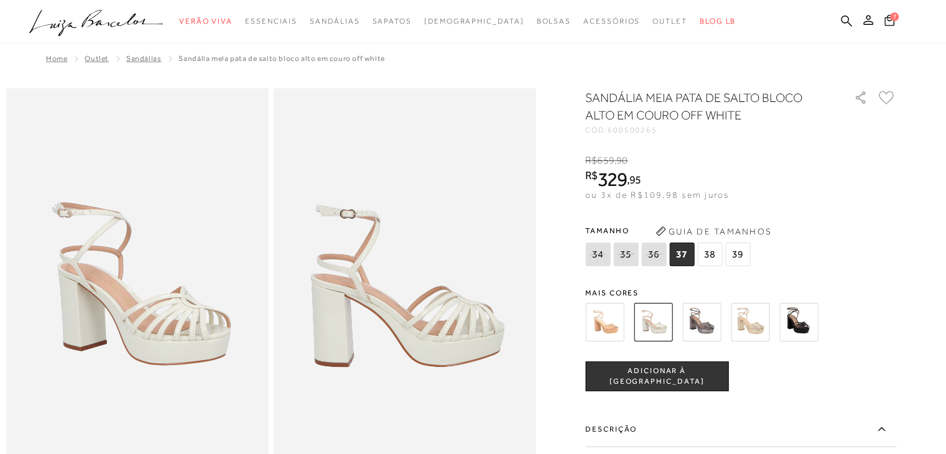
click at [710, 314] on img at bounding box center [701, 322] width 39 height 39
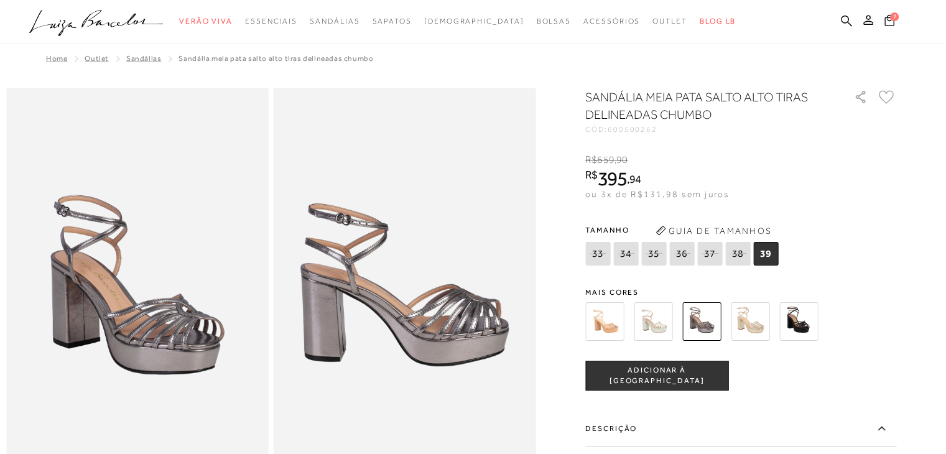
click at [598, 330] on img at bounding box center [604, 321] width 39 height 39
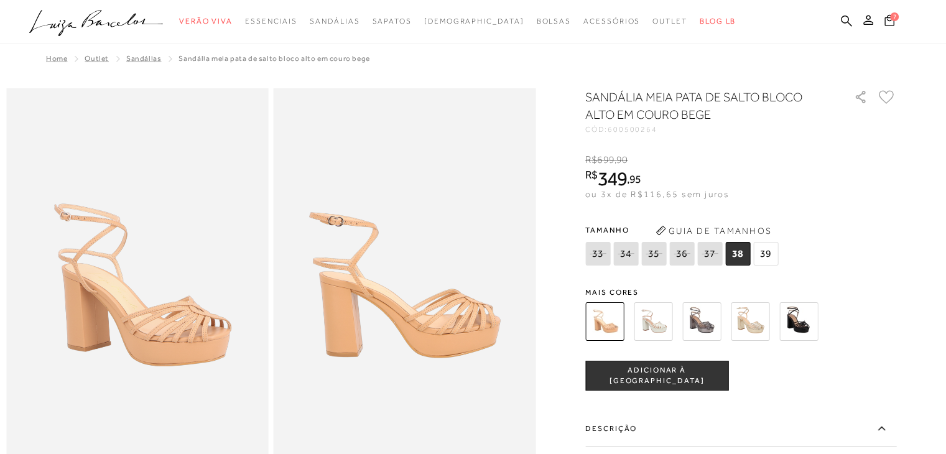
click at [714, 254] on icon at bounding box center [709, 254] width 17 height 16
select select
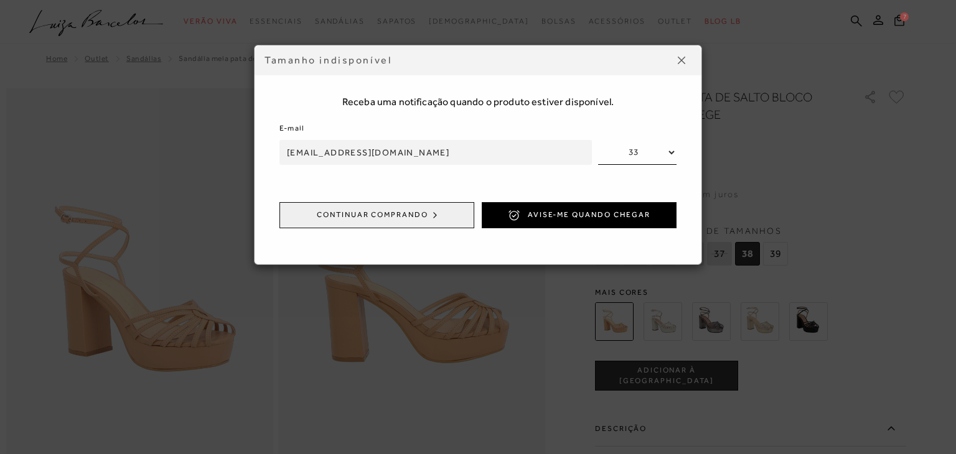
click at [681, 60] on img at bounding box center [680, 60] width 7 height 7
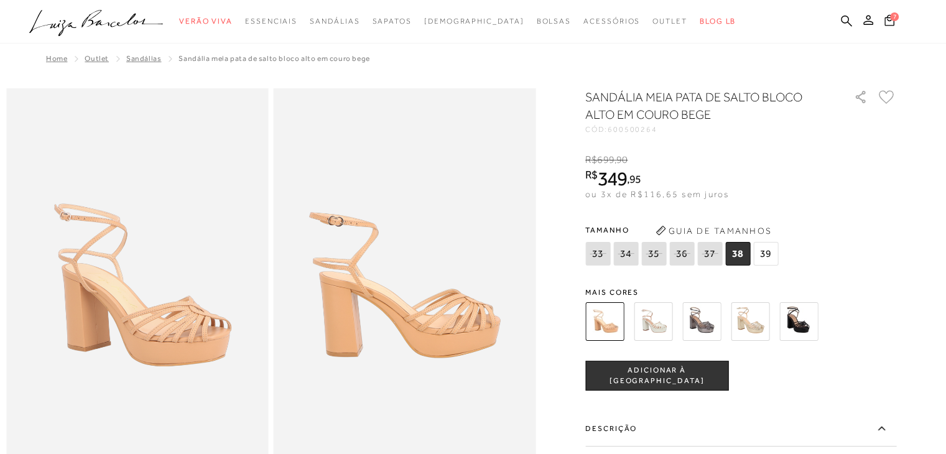
click at [709, 252] on icon at bounding box center [709, 254] width 17 height 16
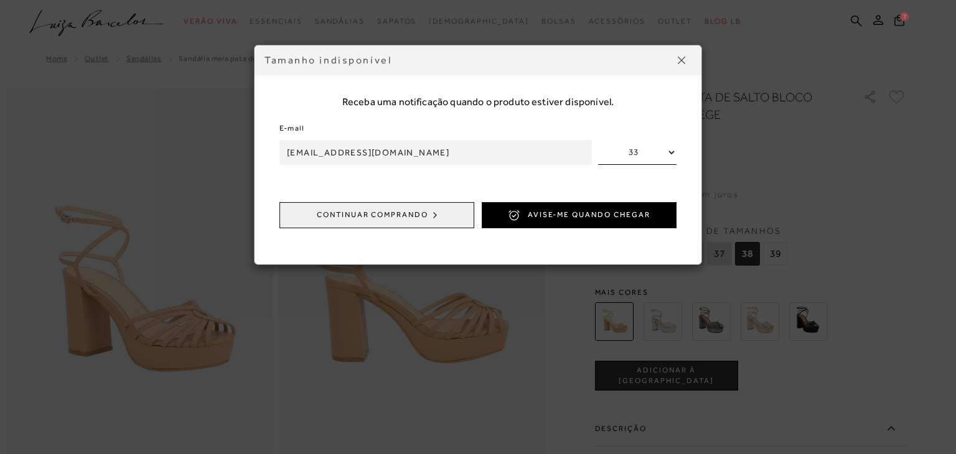
click at [709, 252] on body "Página de detalhes do produto de SANDÁLIA MEIA PATA DE SALTO BLOCO ALTO EM COUR…" at bounding box center [478, 239] width 956 height 478
click at [408, 214] on button "Continuar comprando" at bounding box center [376, 215] width 195 height 26
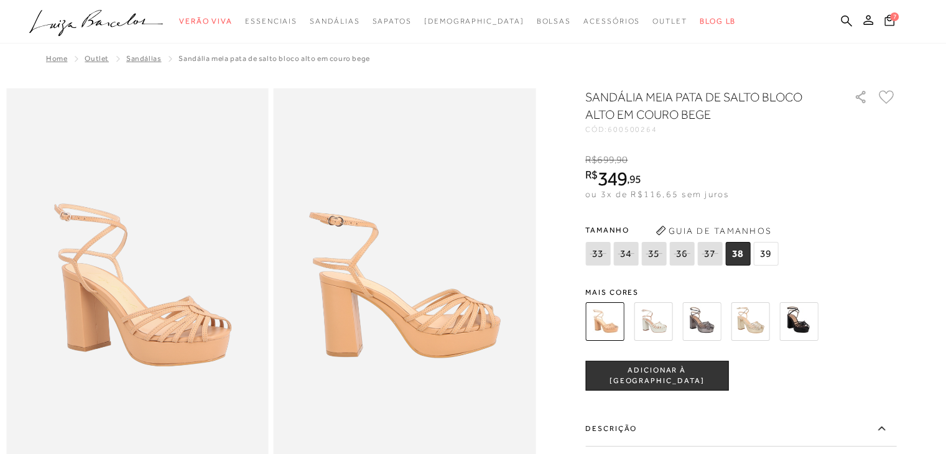
click at [650, 322] on img at bounding box center [653, 321] width 39 height 39
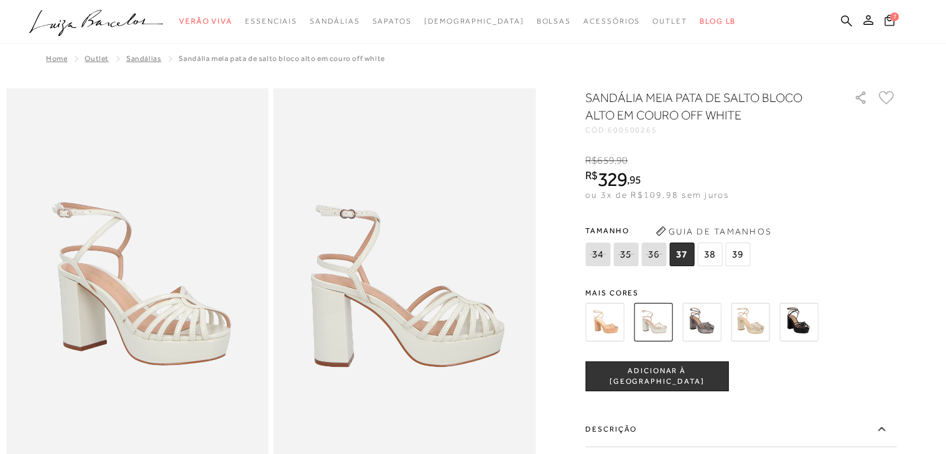
click at [697, 323] on img at bounding box center [701, 322] width 39 height 39
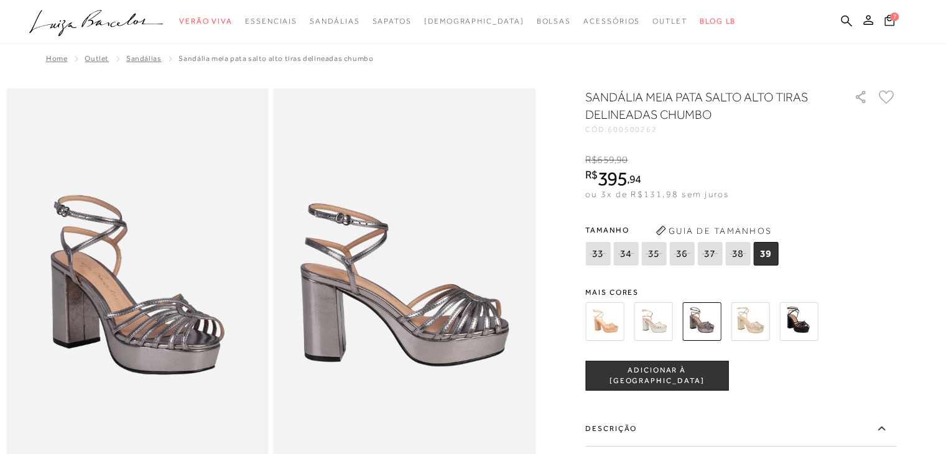
click at [747, 326] on img at bounding box center [750, 321] width 39 height 39
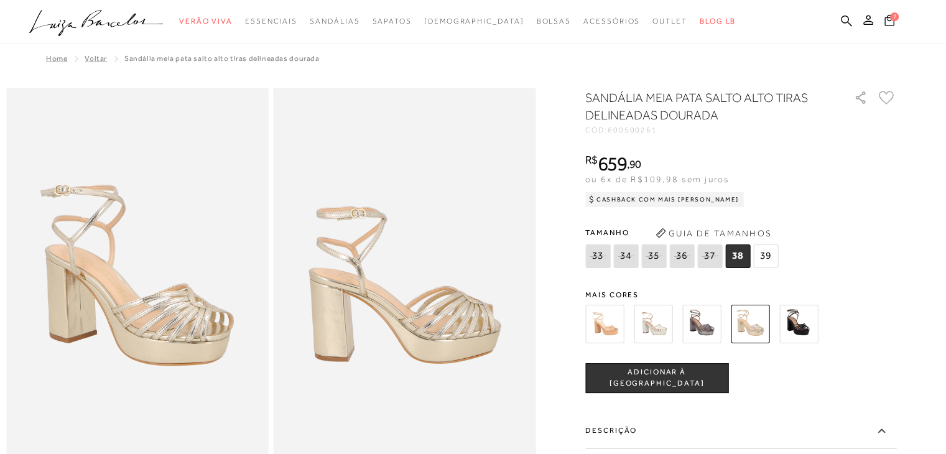
click at [799, 325] on img at bounding box center [798, 324] width 39 height 39
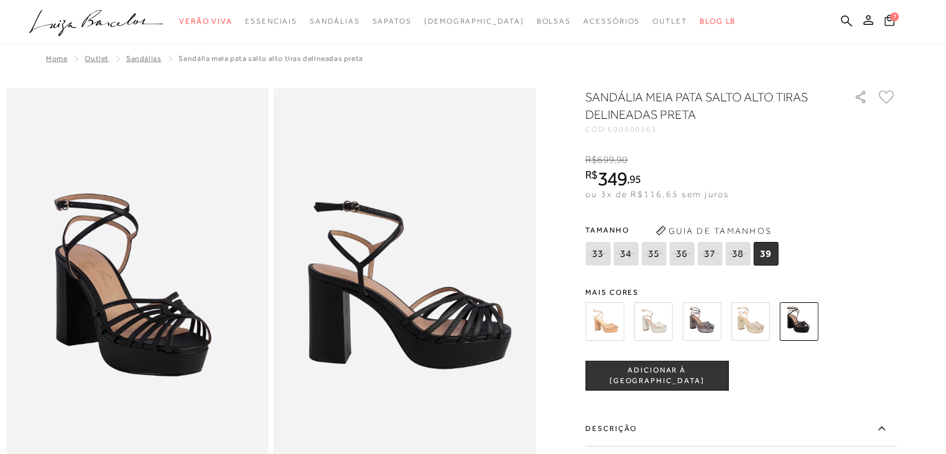
click at [711, 258] on icon at bounding box center [709, 254] width 17 height 16
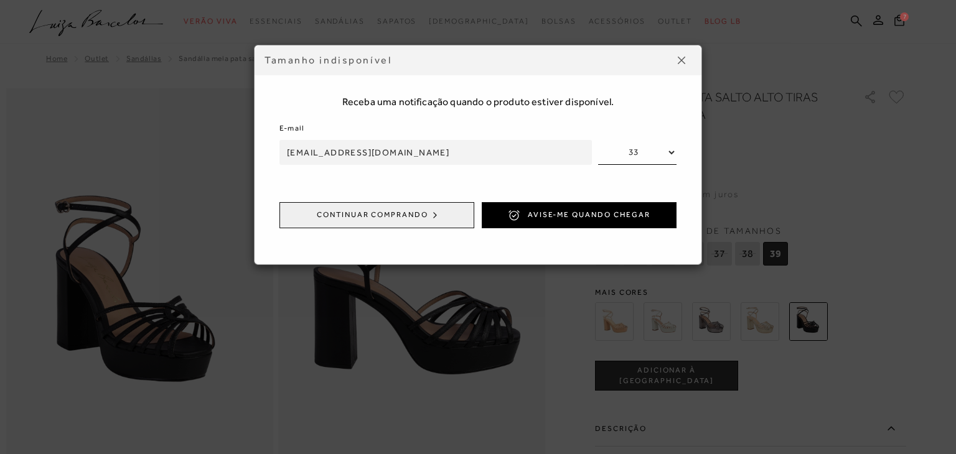
click at [385, 216] on button "Continuar comprando" at bounding box center [376, 215] width 195 height 26
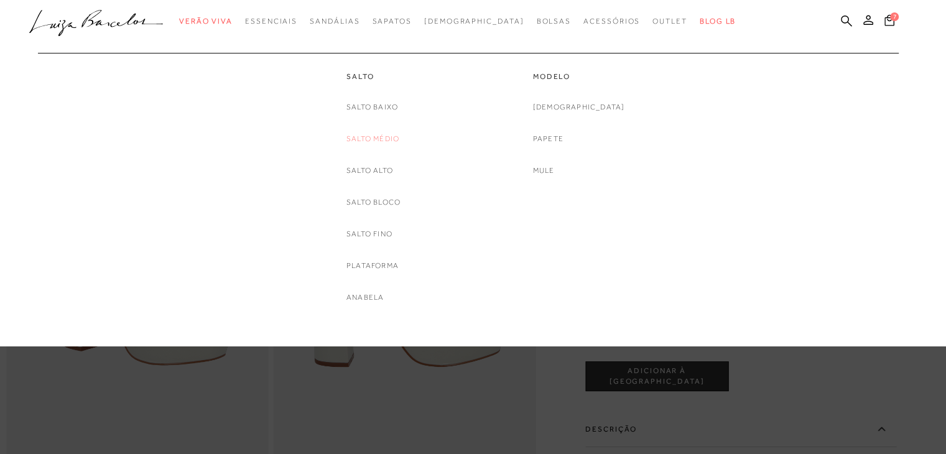
click at [377, 137] on link "Salto Médio" at bounding box center [373, 139] width 53 height 13
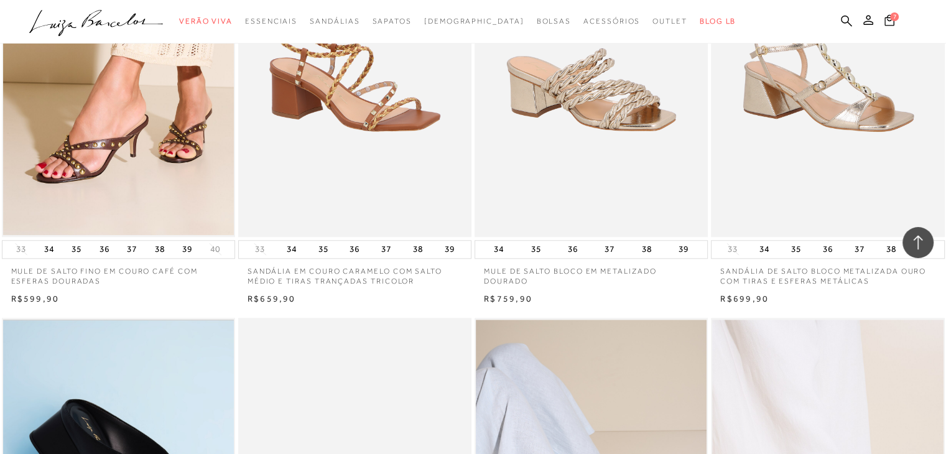
scroll to position [1070, 0]
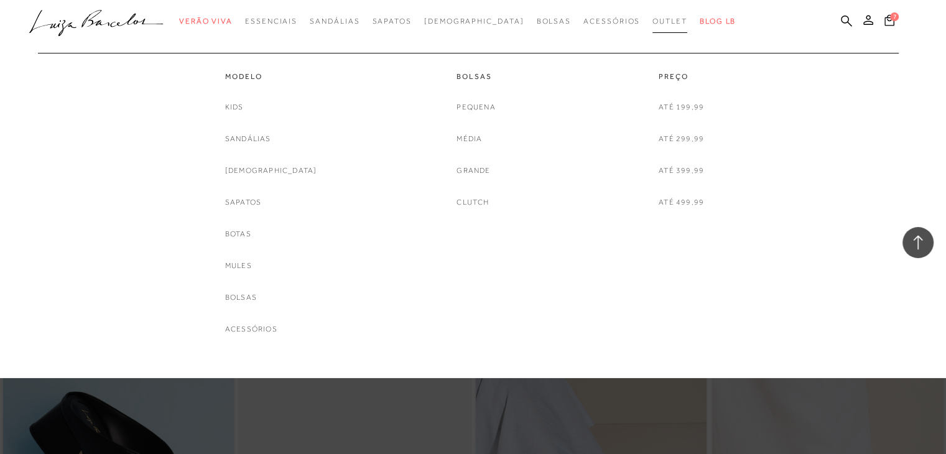
click at [653, 19] on span "Outlet" at bounding box center [670, 21] width 35 height 9
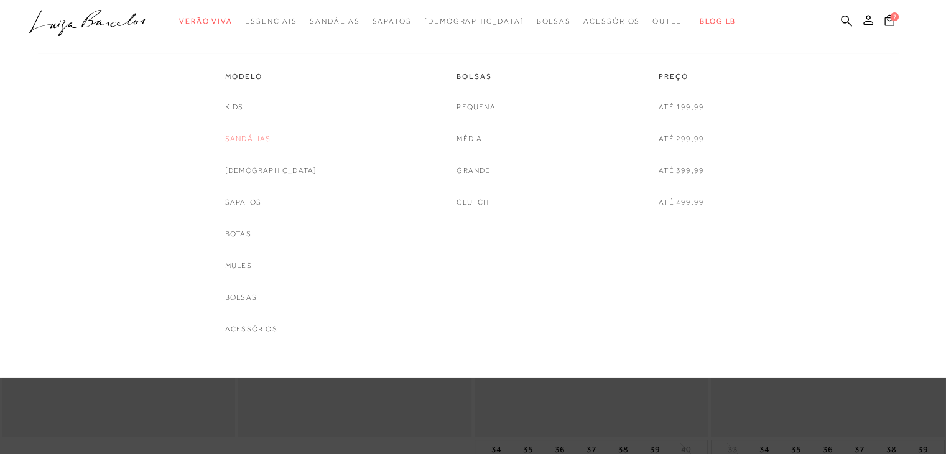
click at [261, 138] on link "Sandálias" at bounding box center [248, 139] width 46 height 13
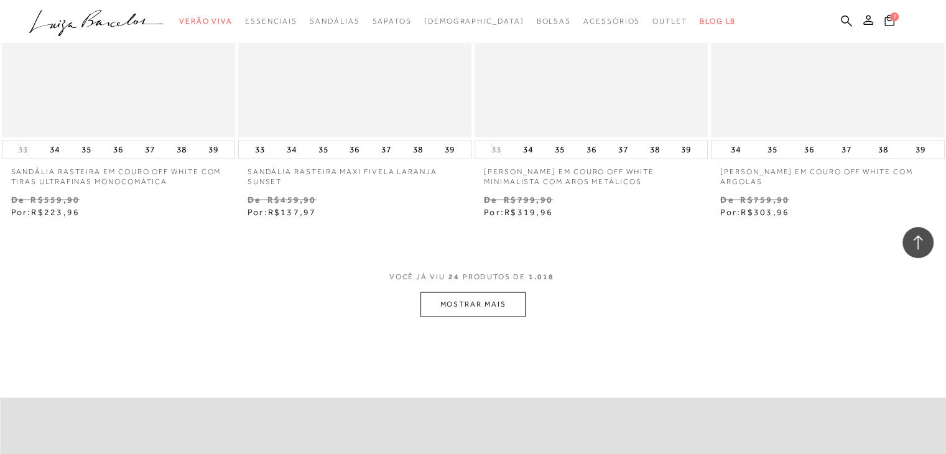
scroll to position [2454, 0]
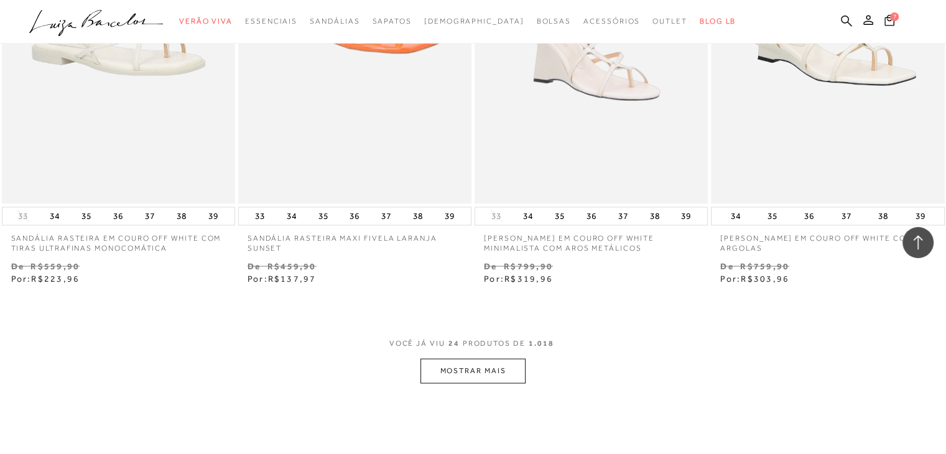
click at [496, 370] on button "MOSTRAR MAIS" at bounding box center [473, 371] width 105 height 24
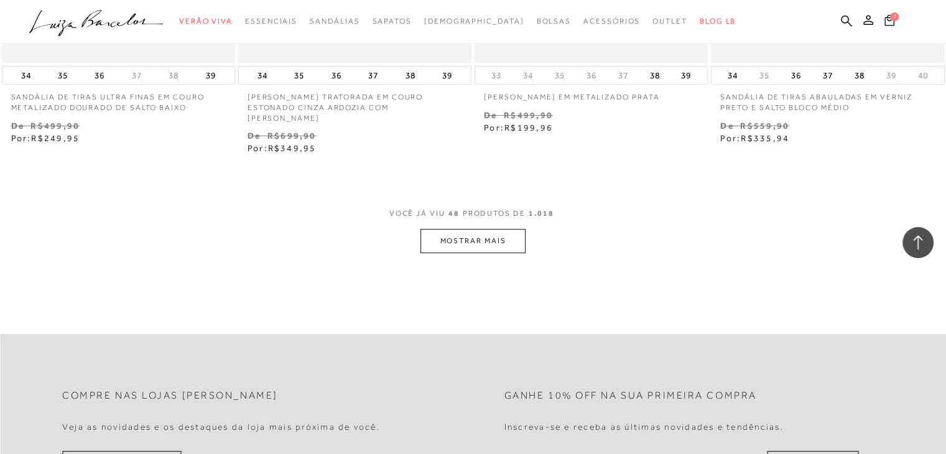
scroll to position [5266, 0]
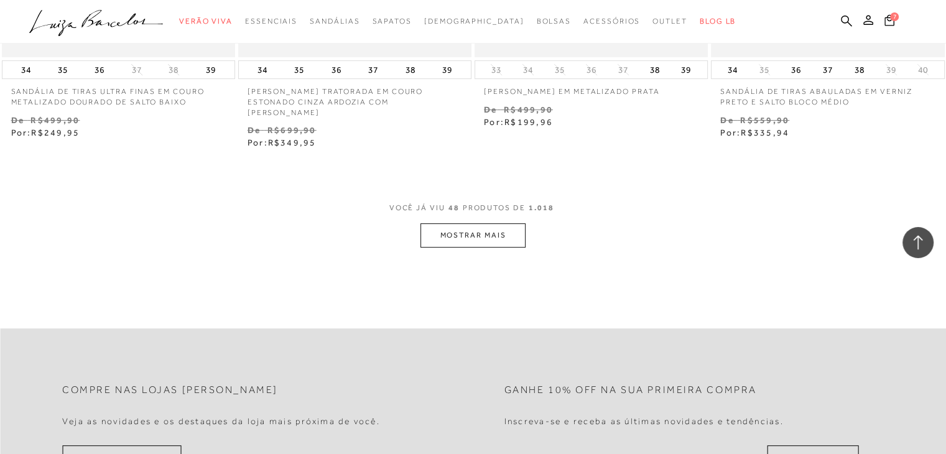
click at [473, 223] on button "MOSTRAR MAIS" at bounding box center [473, 235] width 105 height 24
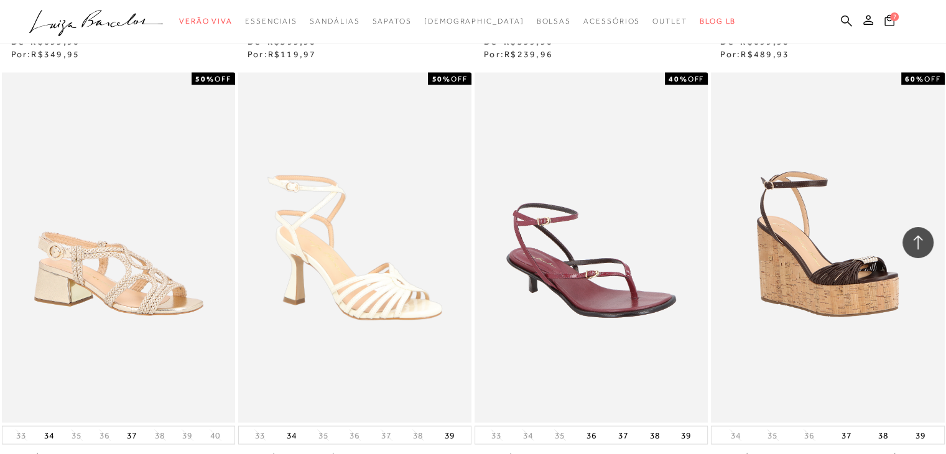
scroll to position [7207, 0]
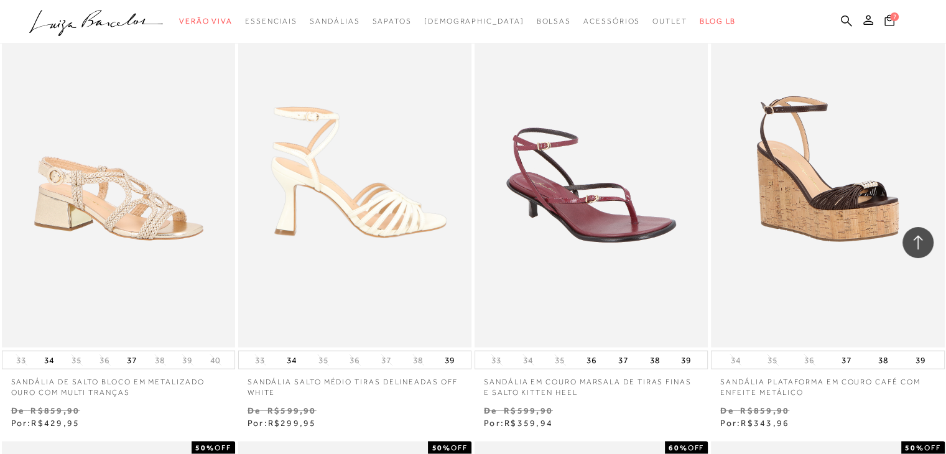
click at [384, 272] on img at bounding box center [356, 173] width 232 height 350
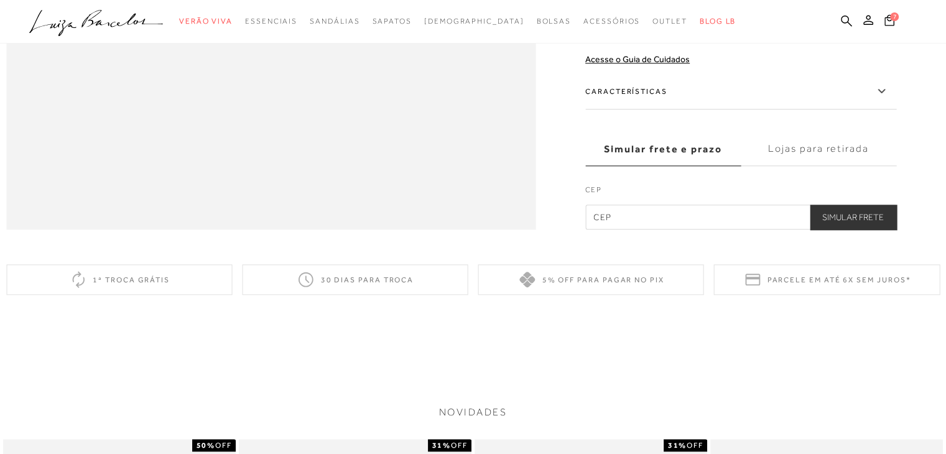
scroll to position [918, 0]
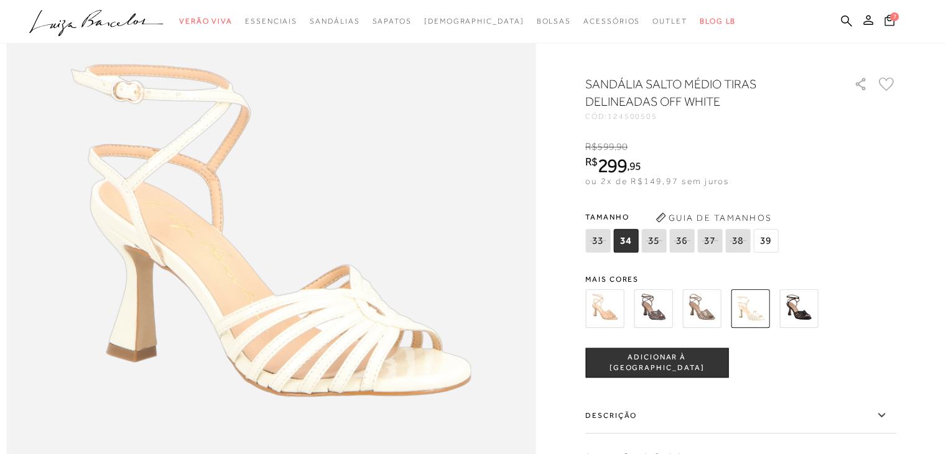
click at [621, 427] on label "Descrição" at bounding box center [740, 416] width 311 height 36
click at [0, 0] on input "Descrição" at bounding box center [0, 0] width 0 height 0
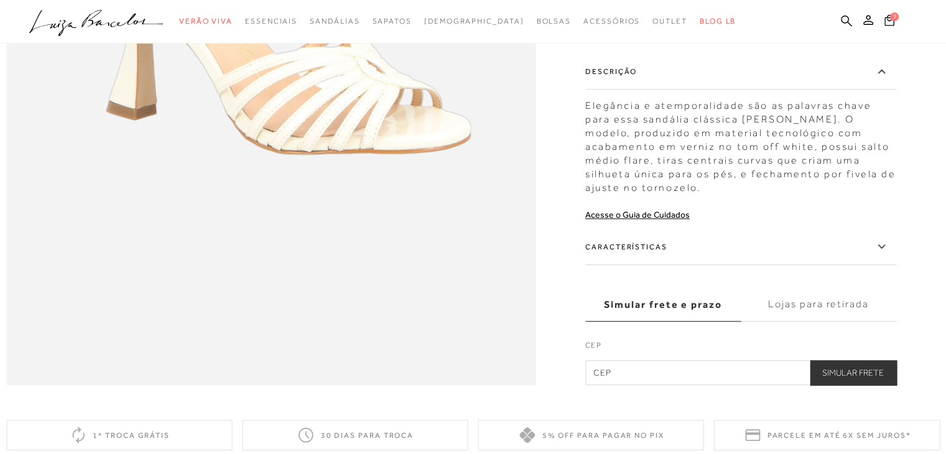
scroll to position [1171, 0]
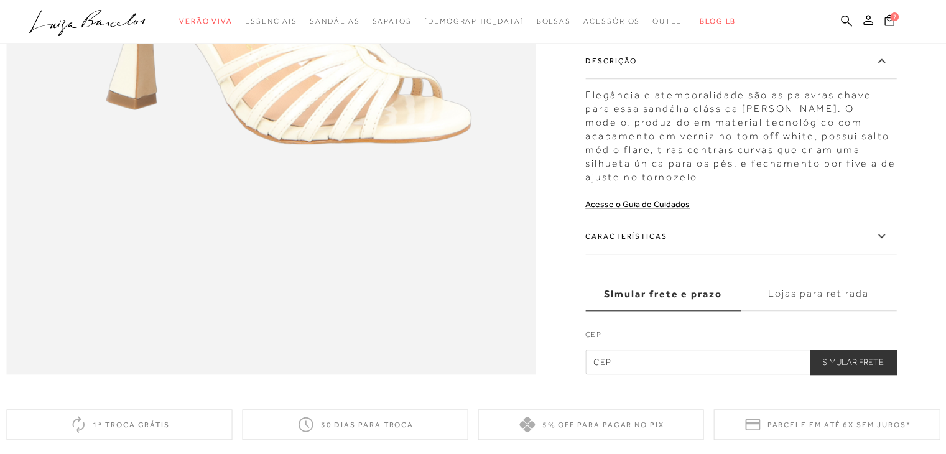
click at [883, 244] on icon at bounding box center [881, 236] width 15 height 16
click at [0, 0] on input "Características" at bounding box center [0, 0] width 0 height 0
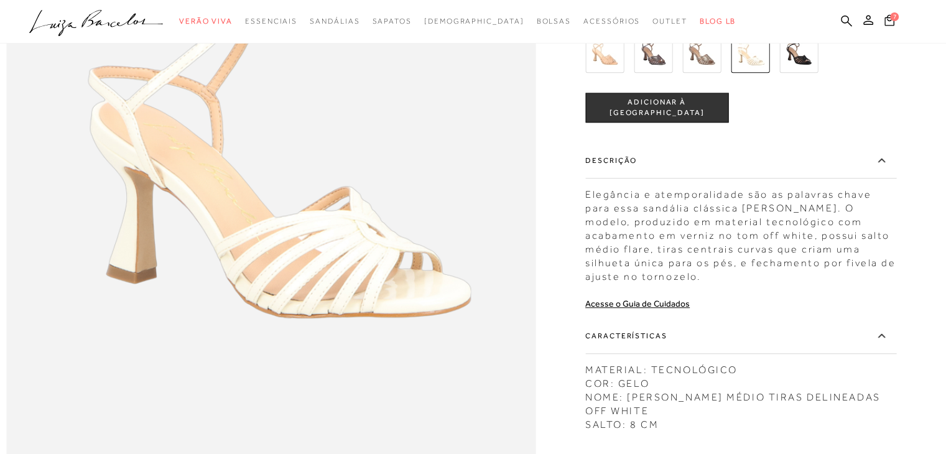
scroll to position [972, 0]
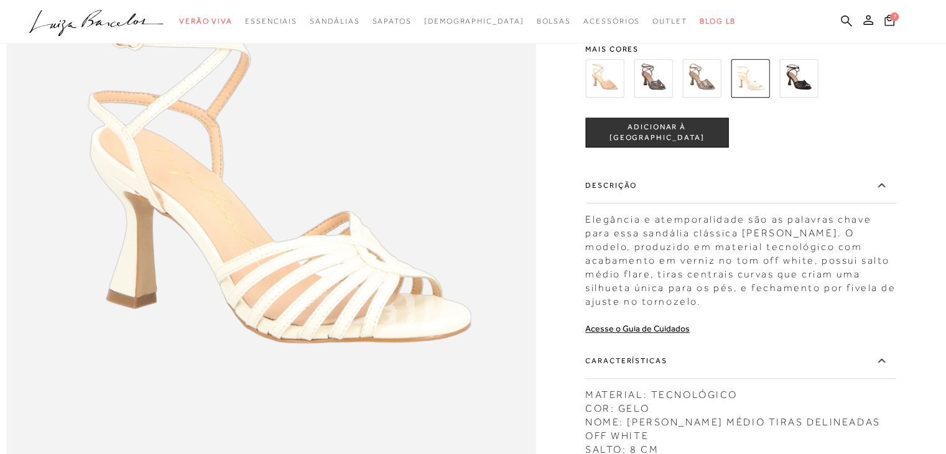
click at [663, 98] on img at bounding box center [653, 78] width 39 height 39
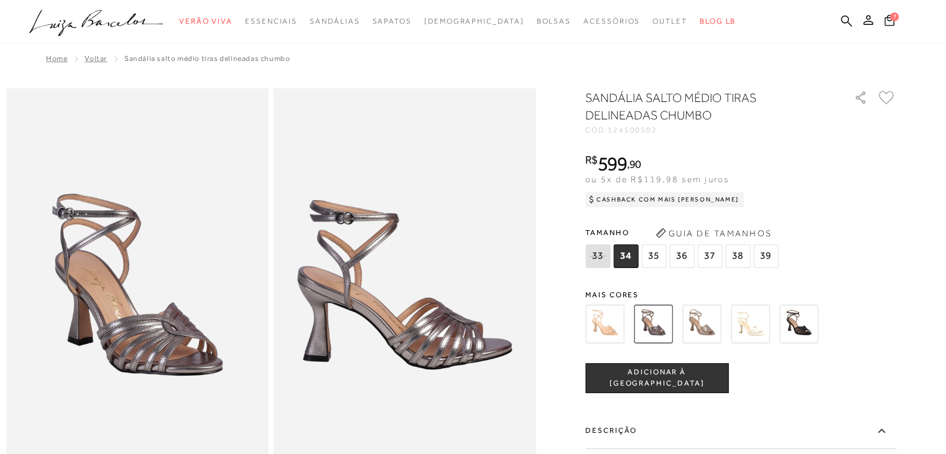
click at [703, 320] on img at bounding box center [701, 324] width 39 height 39
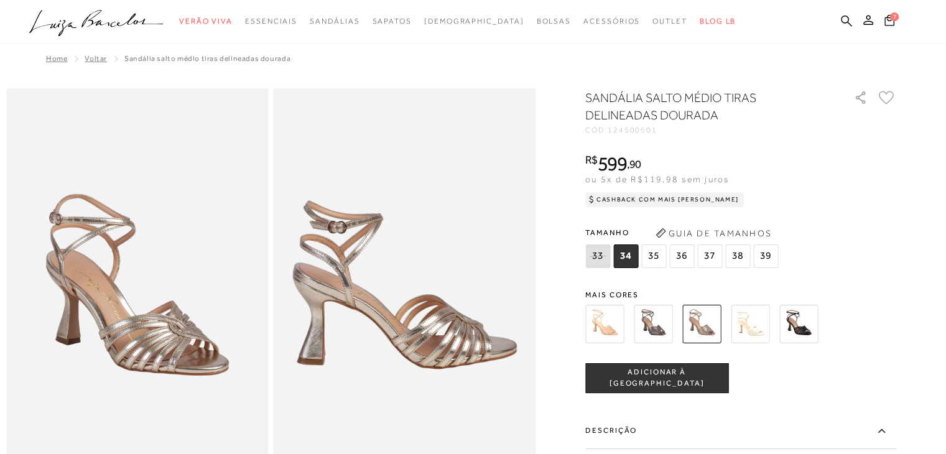
click at [801, 323] on img at bounding box center [798, 324] width 39 height 39
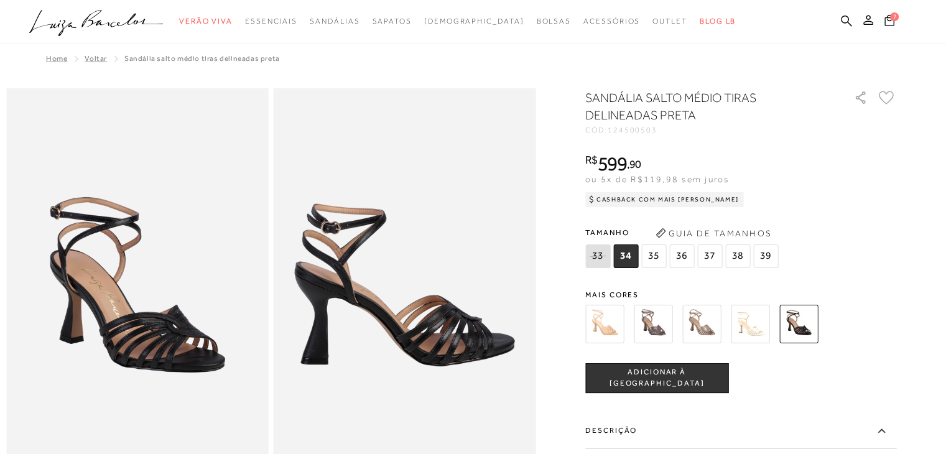
click at [750, 335] on img at bounding box center [750, 324] width 39 height 39
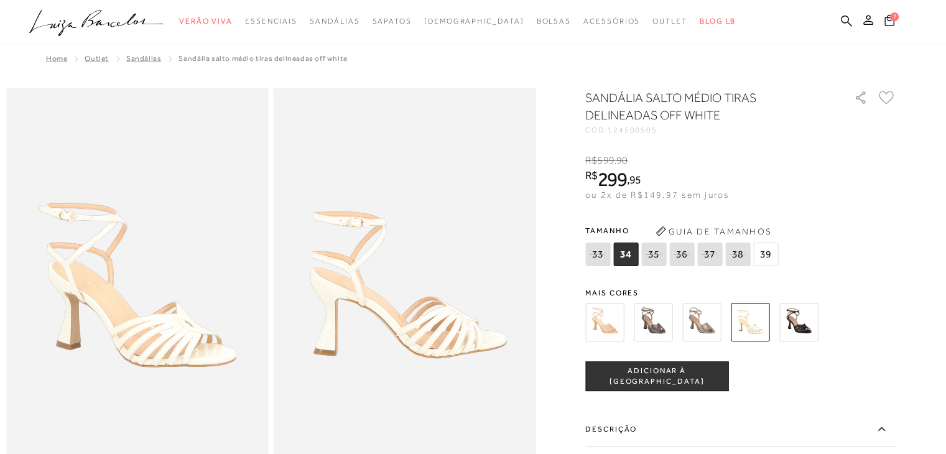
click at [602, 329] on img at bounding box center [604, 322] width 39 height 39
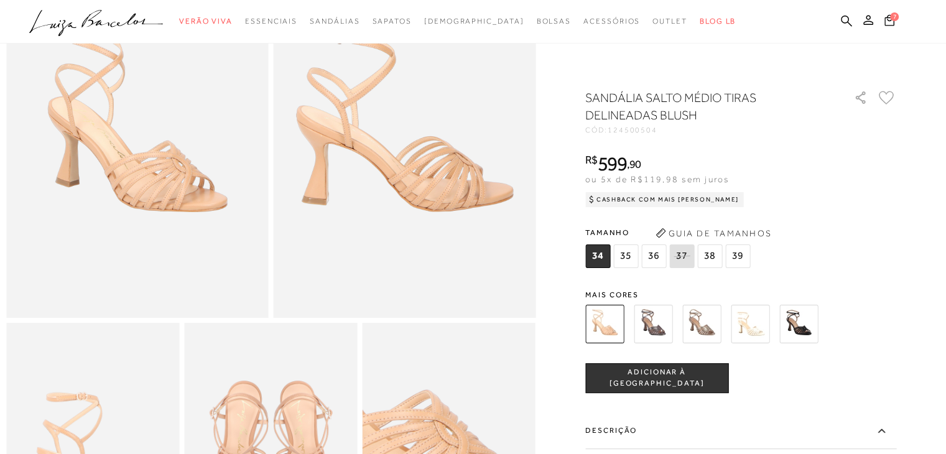
scroll to position [192, 0]
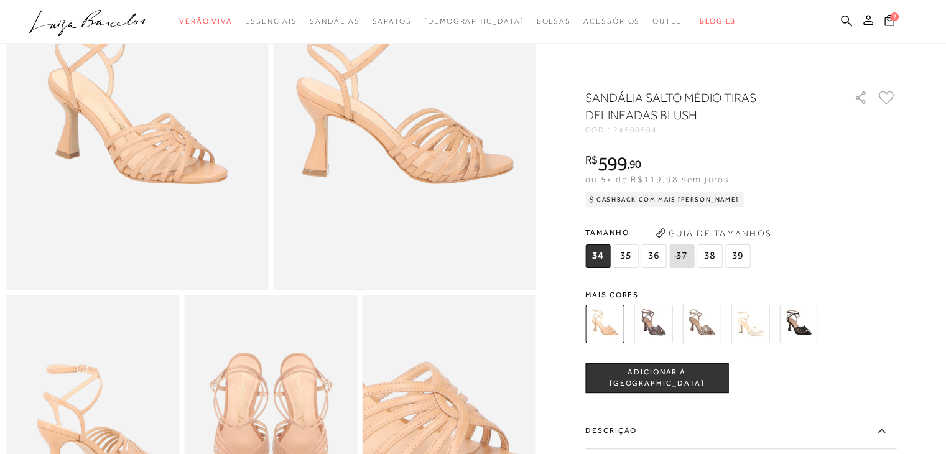
click at [887, 433] on icon at bounding box center [881, 431] width 15 height 16
click at [0, 0] on input "Descrição" at bounding box center [0, 0] width 0 height 0
click at [887, 433] on icon at bounding box center [881, 431] width 15 height 16
click at [0, 0] on input "Descrição" at bounding box center [0, 0] width 0 height 0
click at [887, 433] on icon at bounding box center [881, 431] width 15 height 16
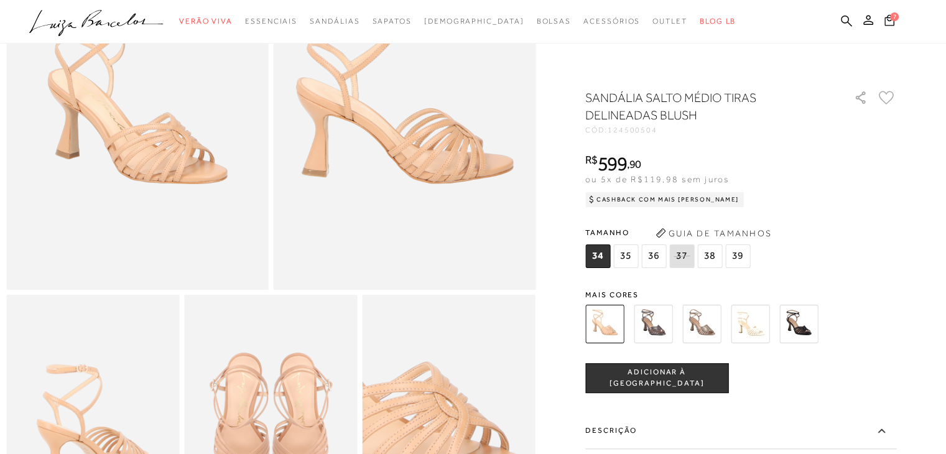
click at [0, 0] on input "Descrição" at bounding box center [0, 0] width 0 height 0
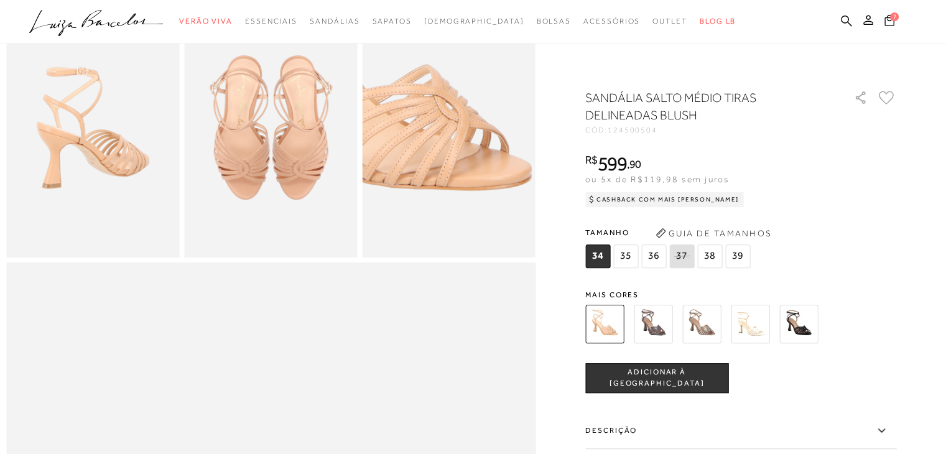
scroll to position [515, 0]
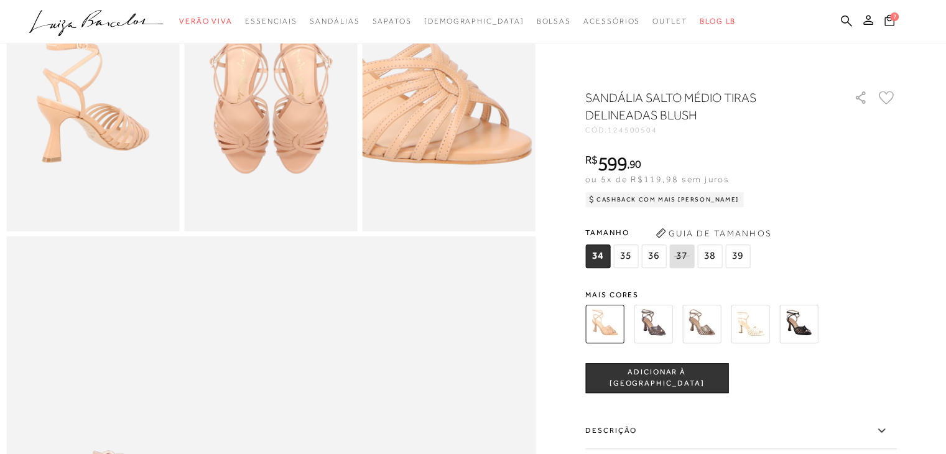
click at [752, 330] on img at bounding box center [750, 324] width 39 height 39
